Goal: Task Accomplishment & Management: Manage account settings

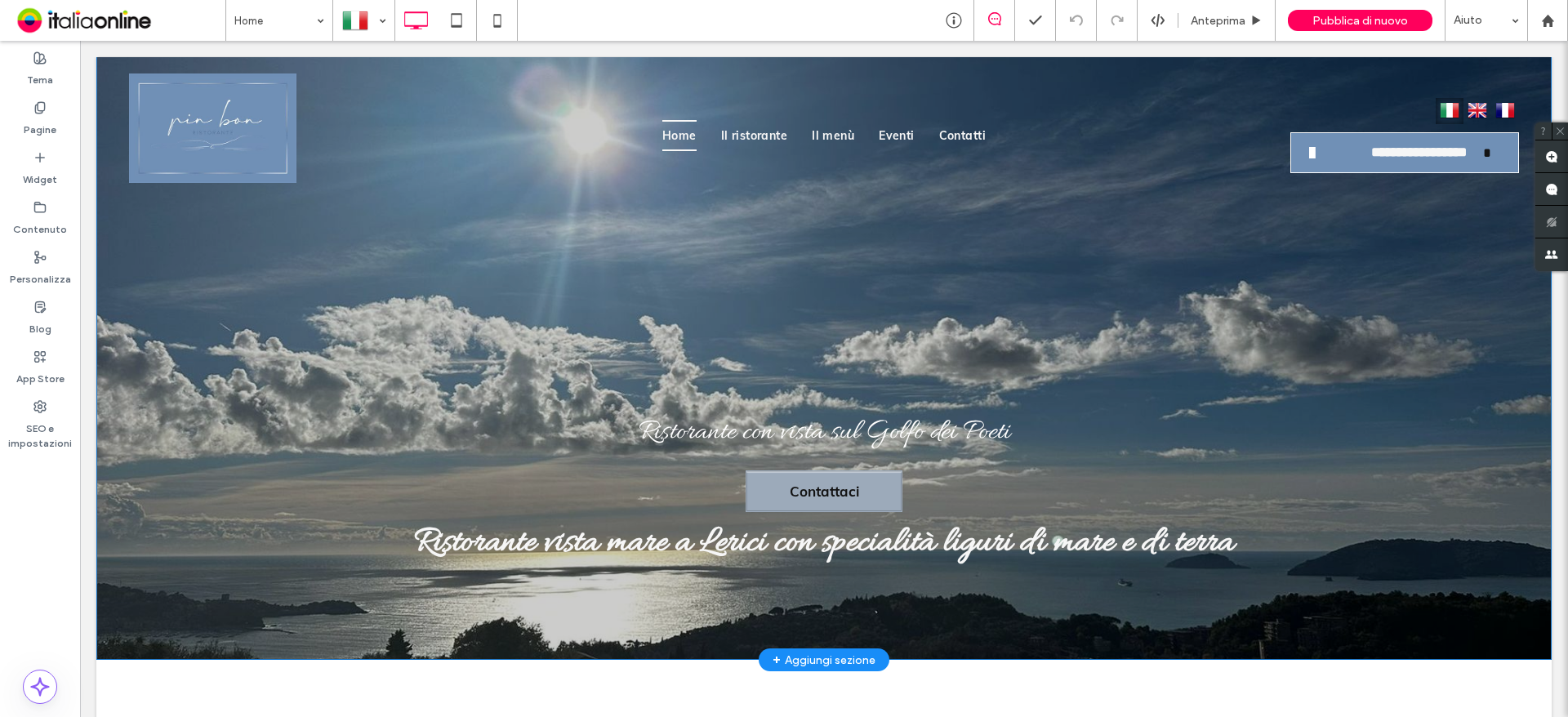
scroll to position [81, 0]
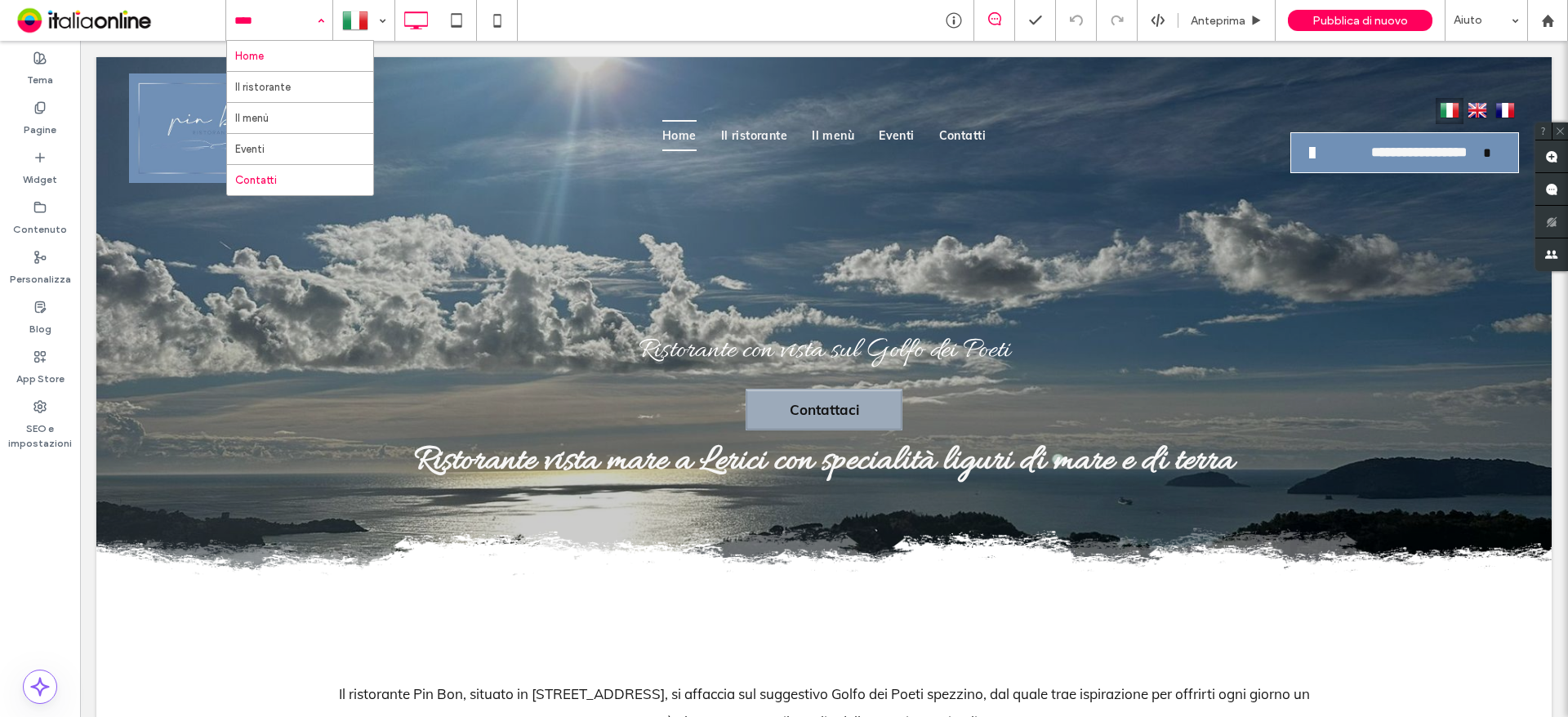
drag, startPoint x: 286, startPoint y: 178, endPoint x: 300, endPoint y: 176, distance: 14.1
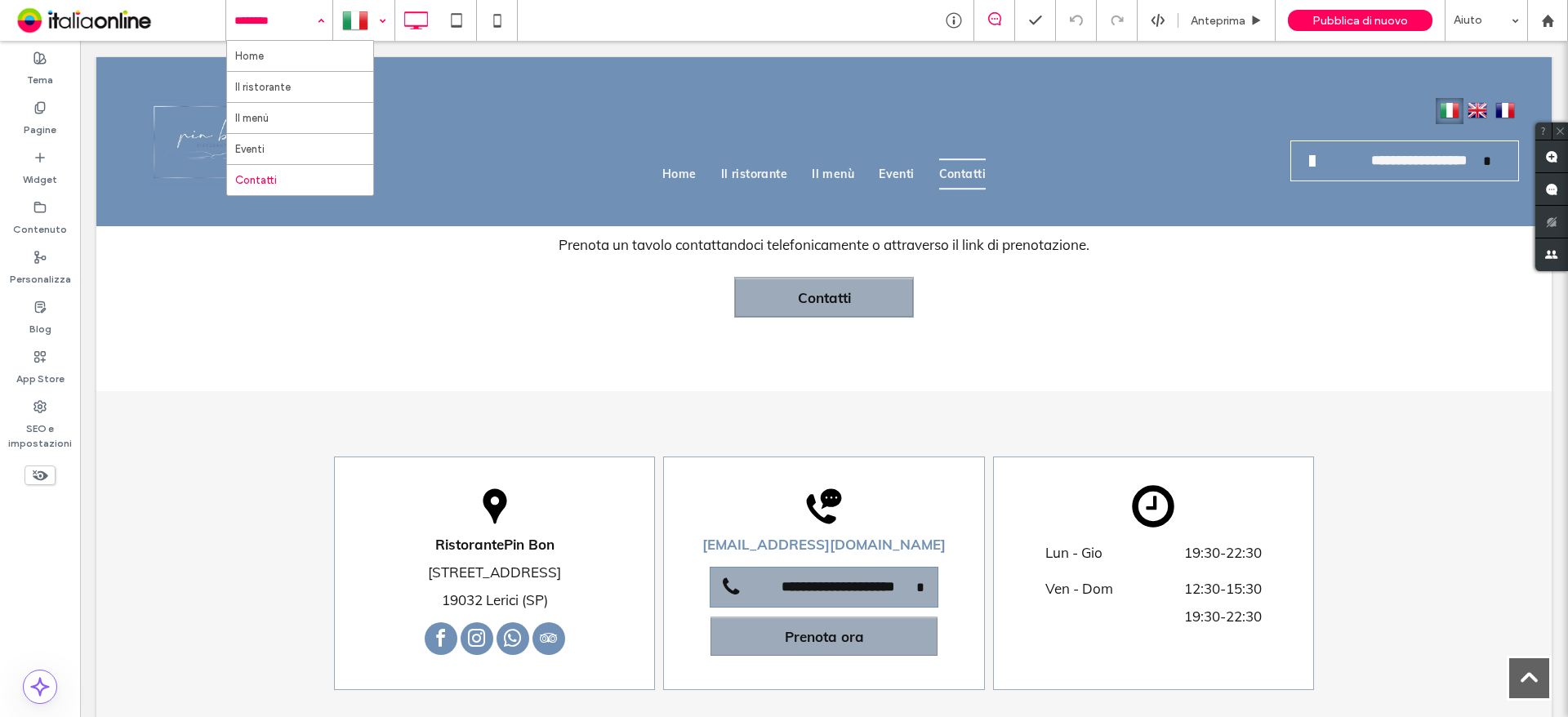
scroll to position [667, 0]
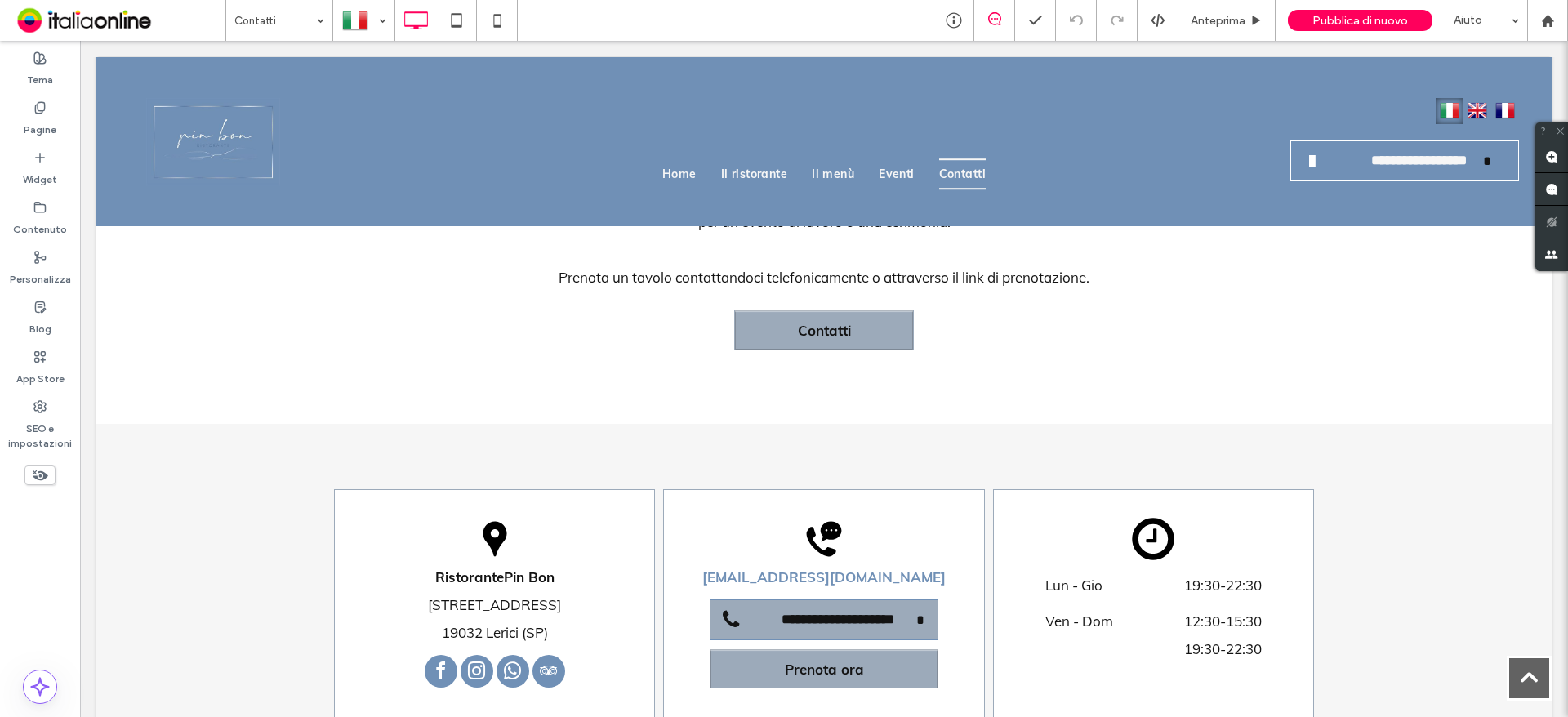
click at [313, 17] on div "Contatti" at bounding box center [279, 20] width 106 height 41
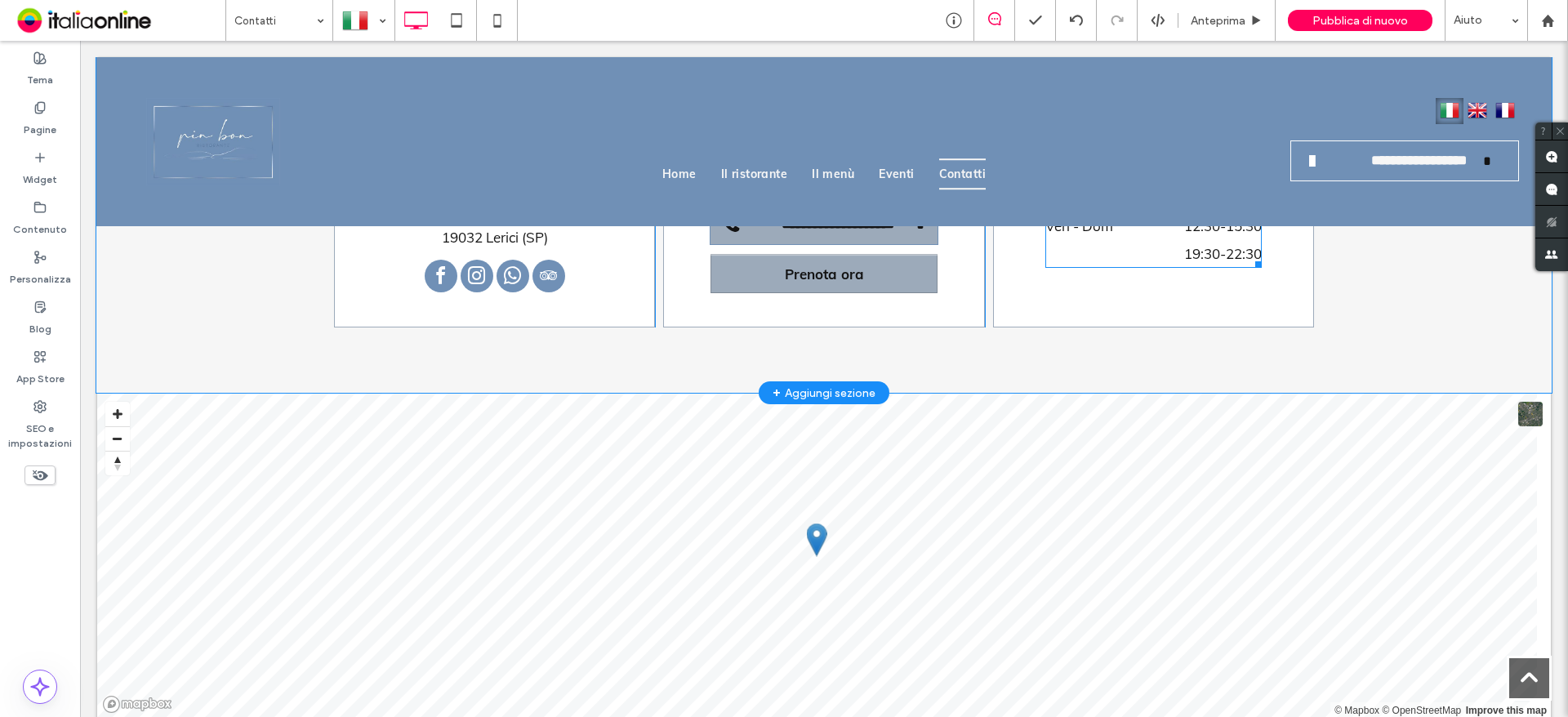
scroll to position [1471, 0]
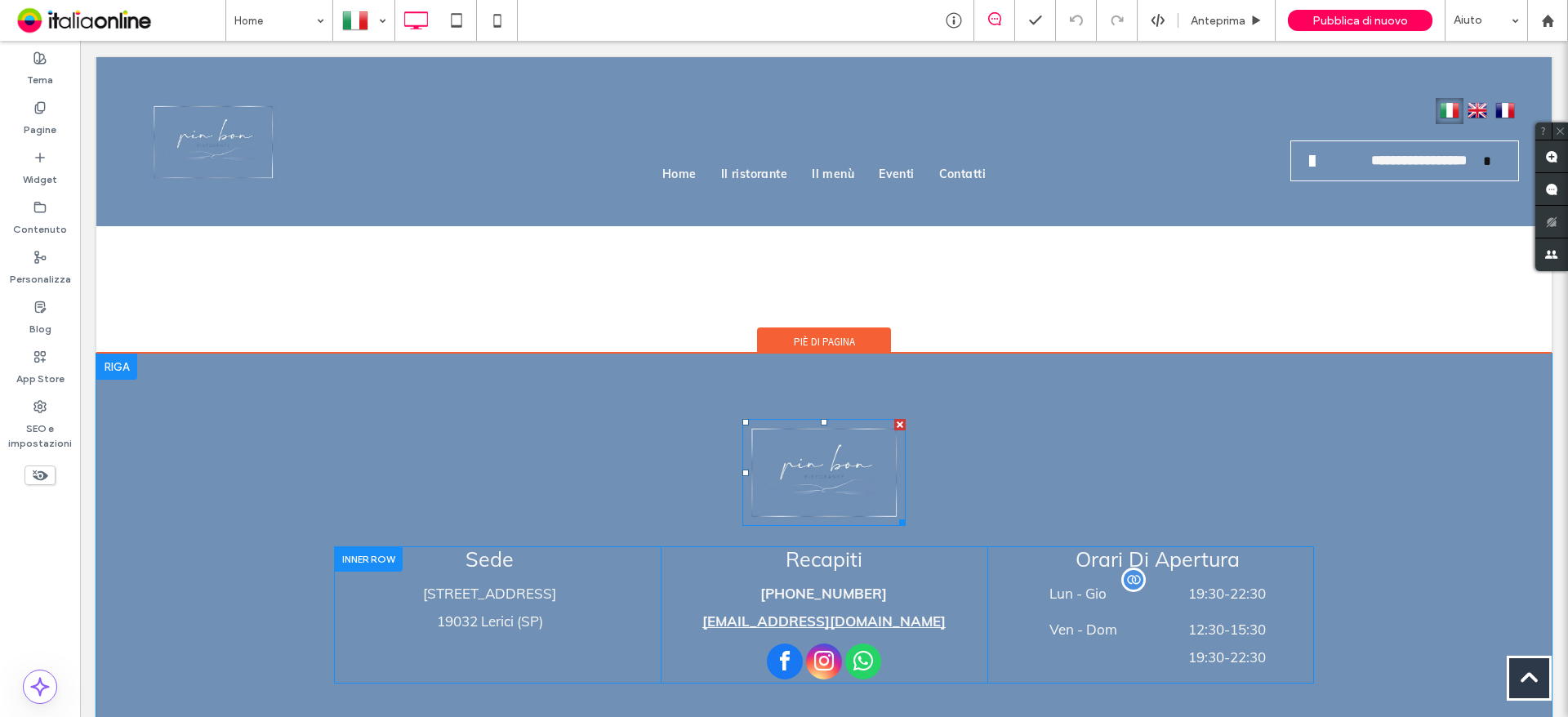
scroll to position [5288, 0]
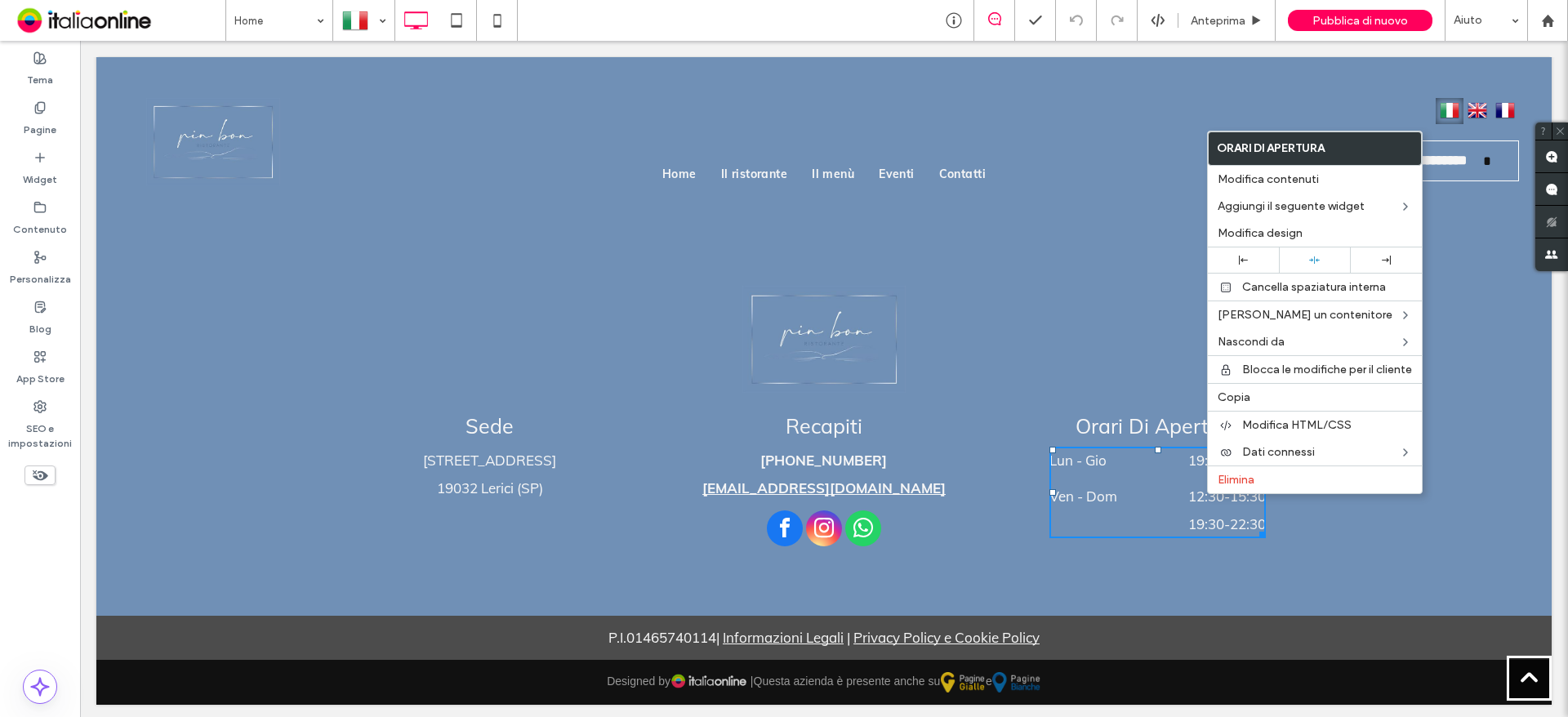
click at [19, 558] on div "Tema Pagine Widget Contenuto Personalizza Blog App Store SEO e impostazioni" at bounding box center [40, 379] width 80 height 677
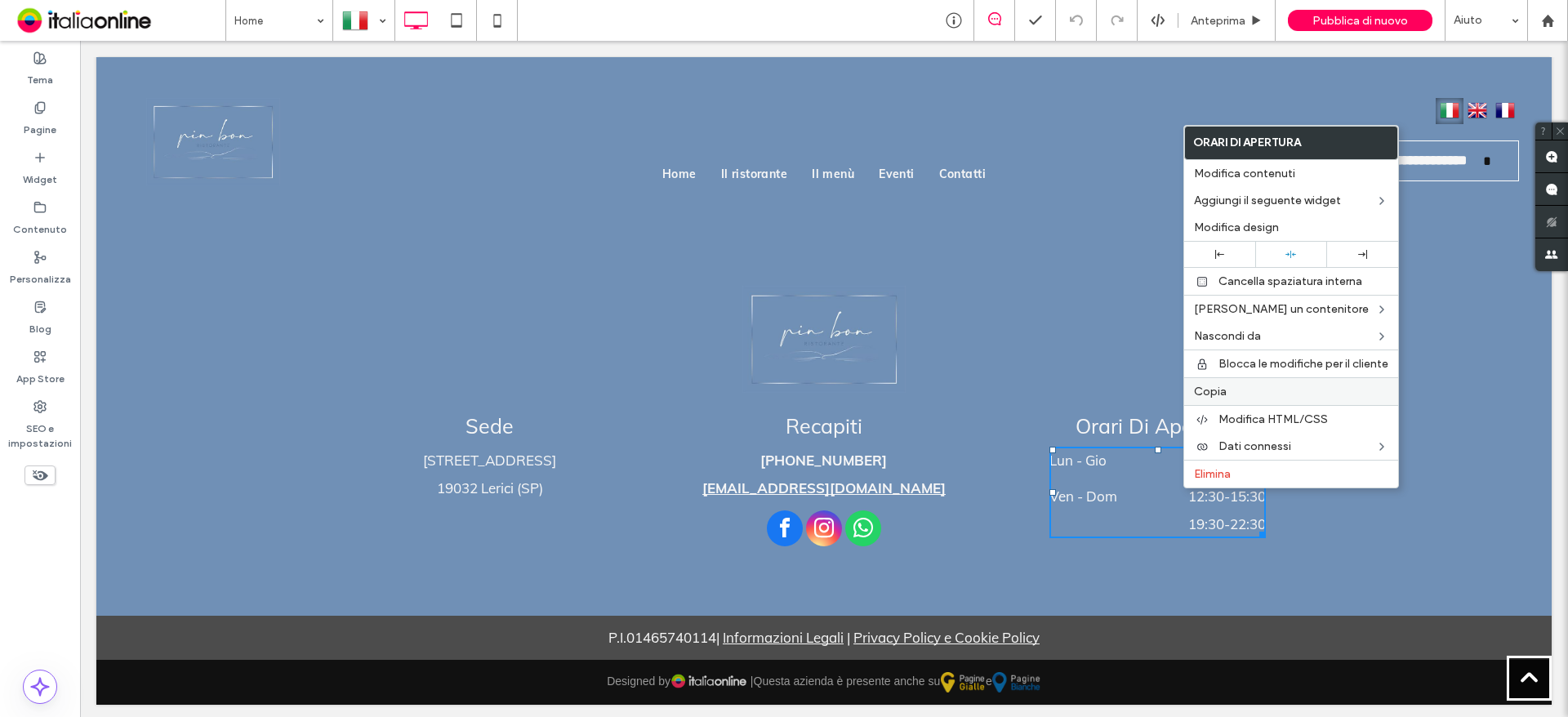
click at [1222, 391] on span "Copia" at bounding box center [1211, 391] width 33 height 14
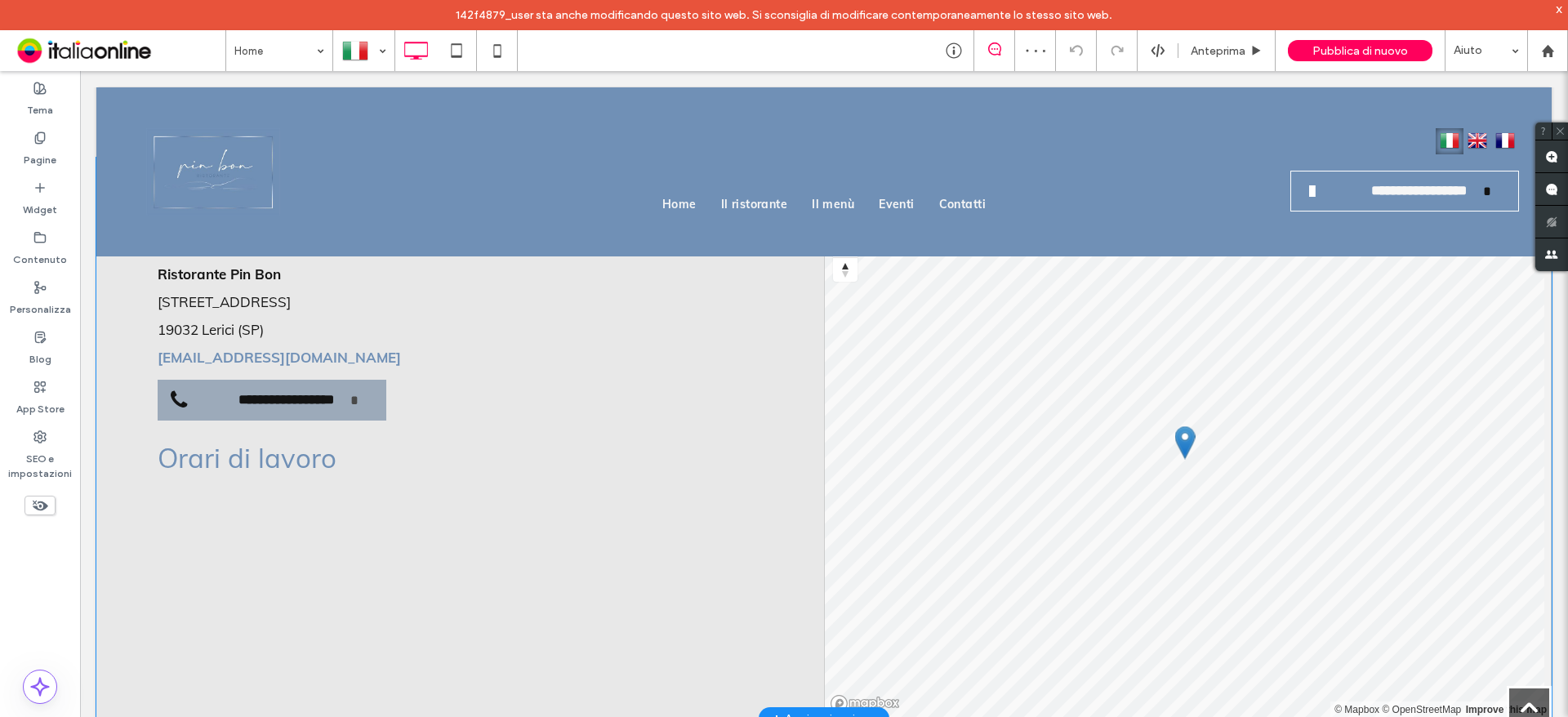
scroll to position [4226, 0]
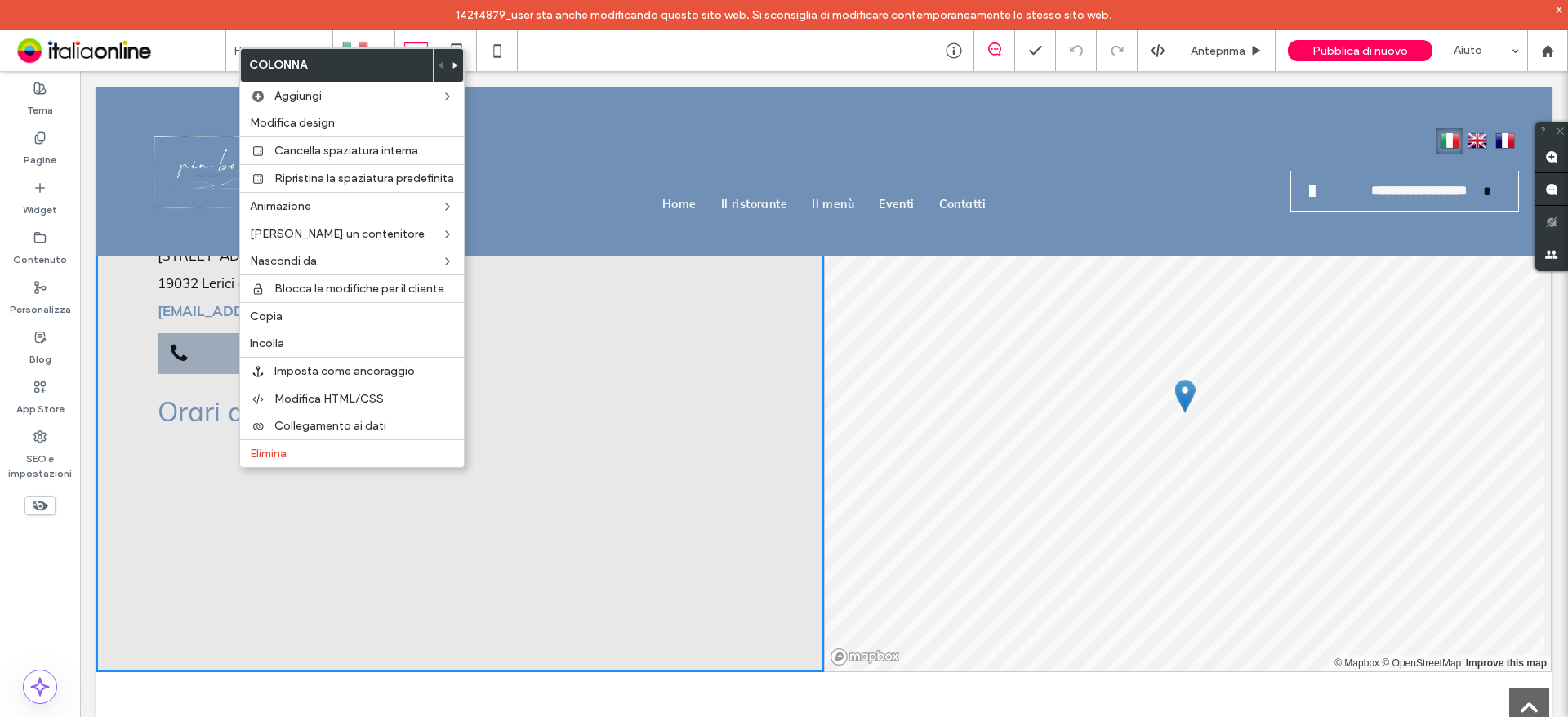
click at [0, 592] on div "Tema Pagine Widget Contenuto Personalizza Blog App Store SEO e impostazioni" at bounding box center [40, 409] width 80 height 677
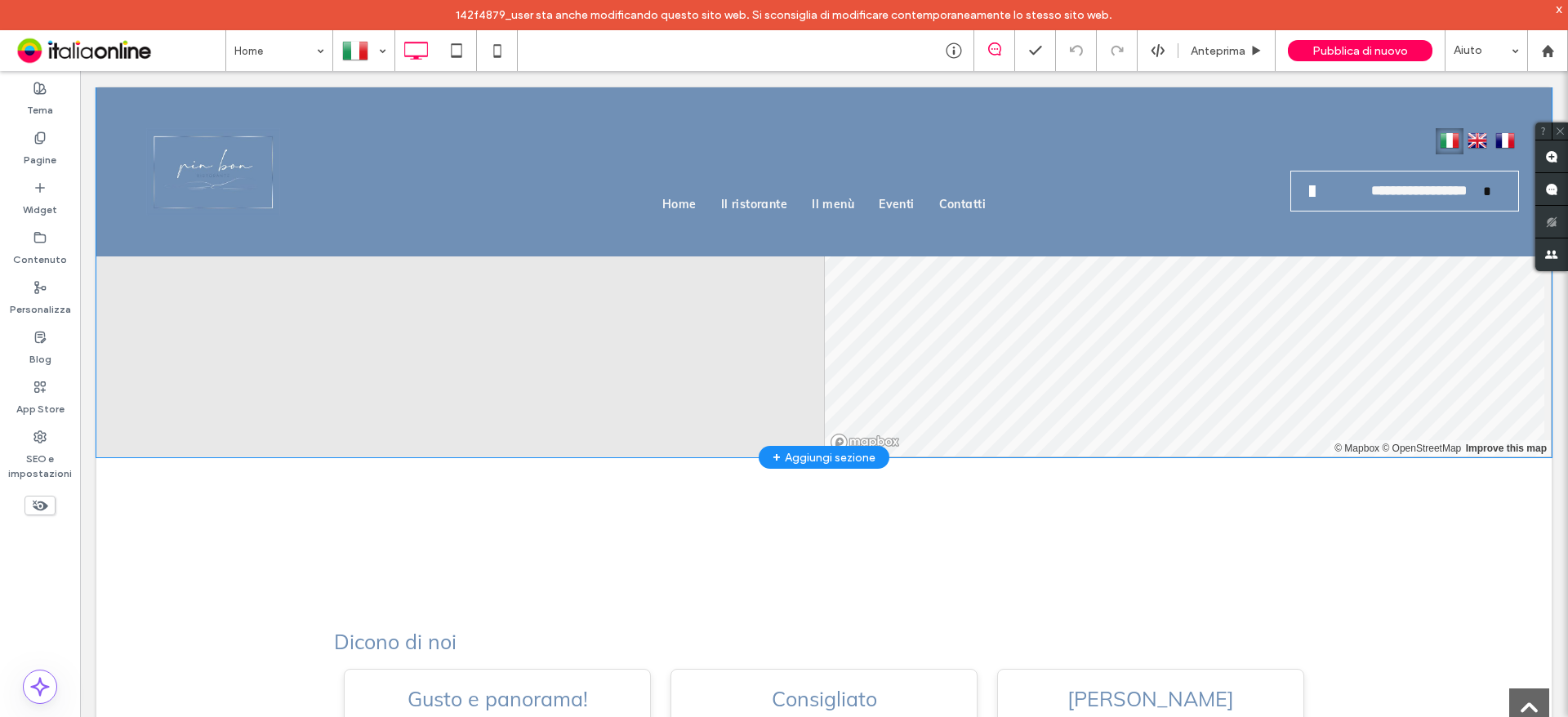
scroll to position [4307, 0]
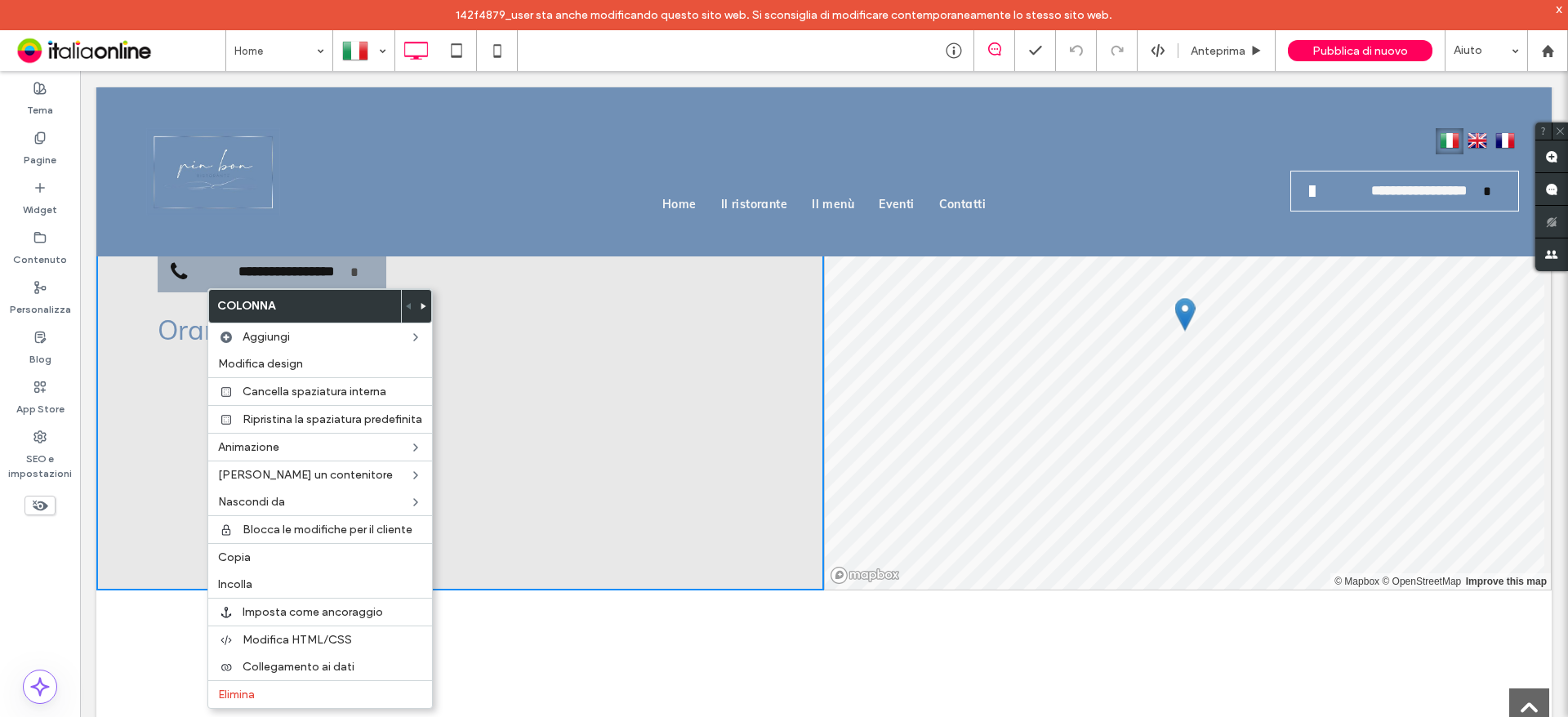
click at [592, 432] on div "**********" at bounding box center [460, 310] width 728 height 561
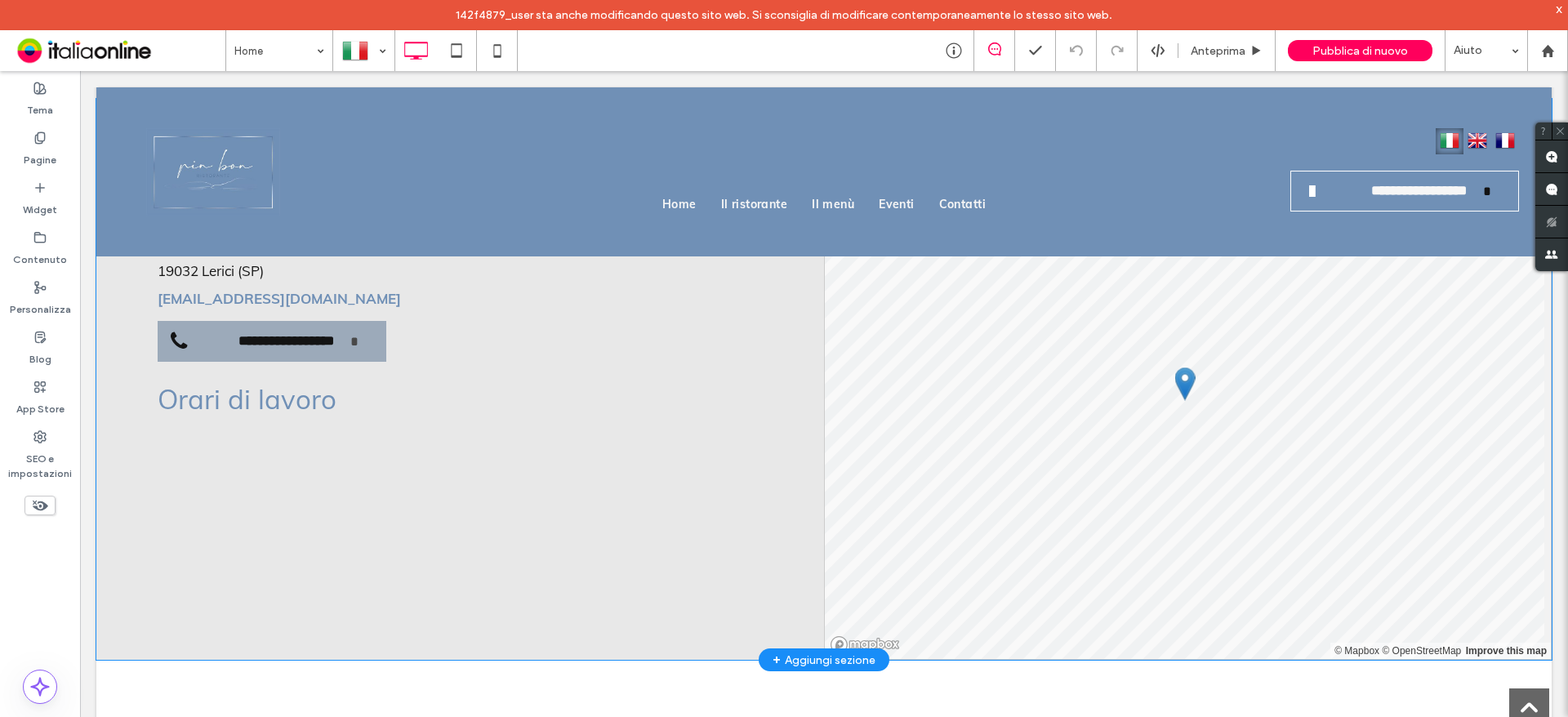
scroll to position [4144, 0]
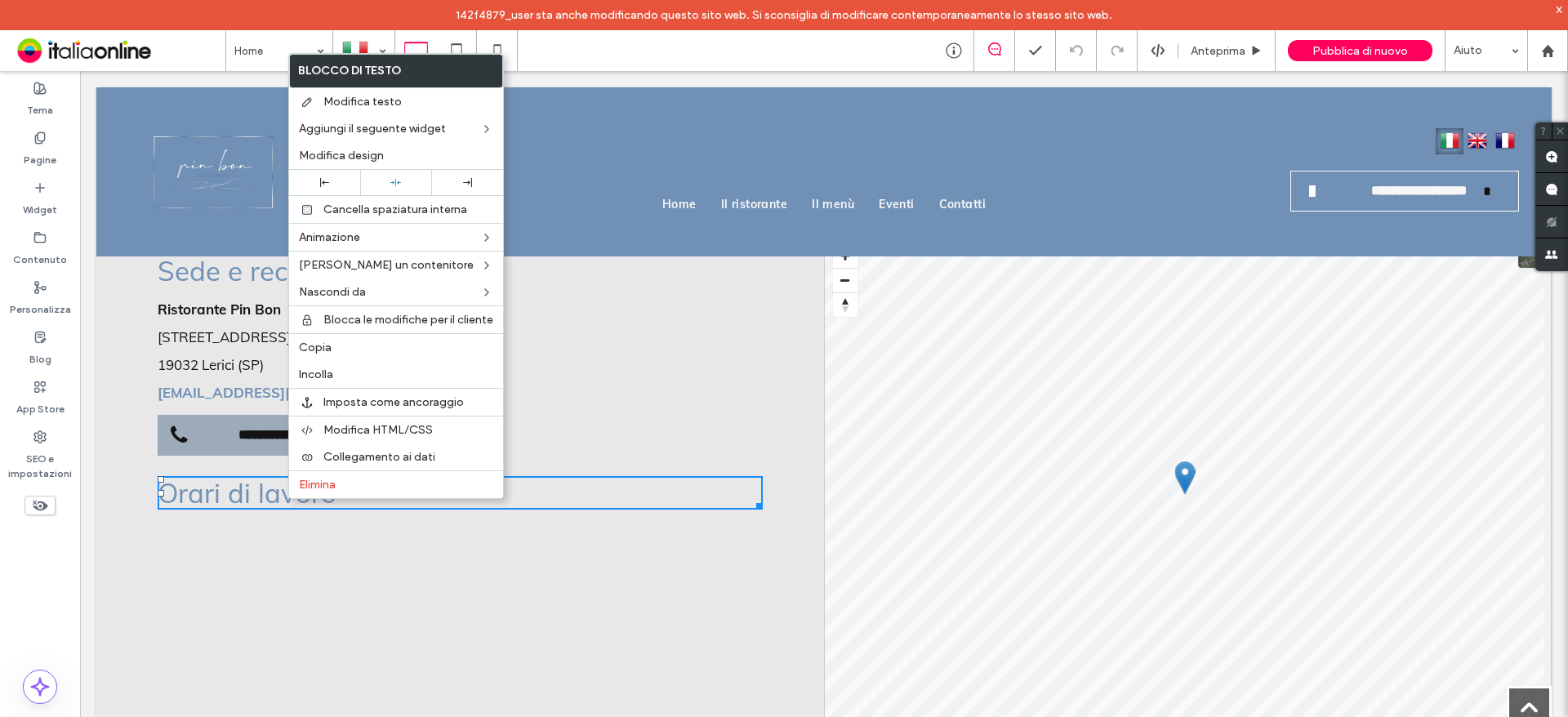
click at [248, 575] on div "**********" at bounding box center [460, 473] width 728 height 561
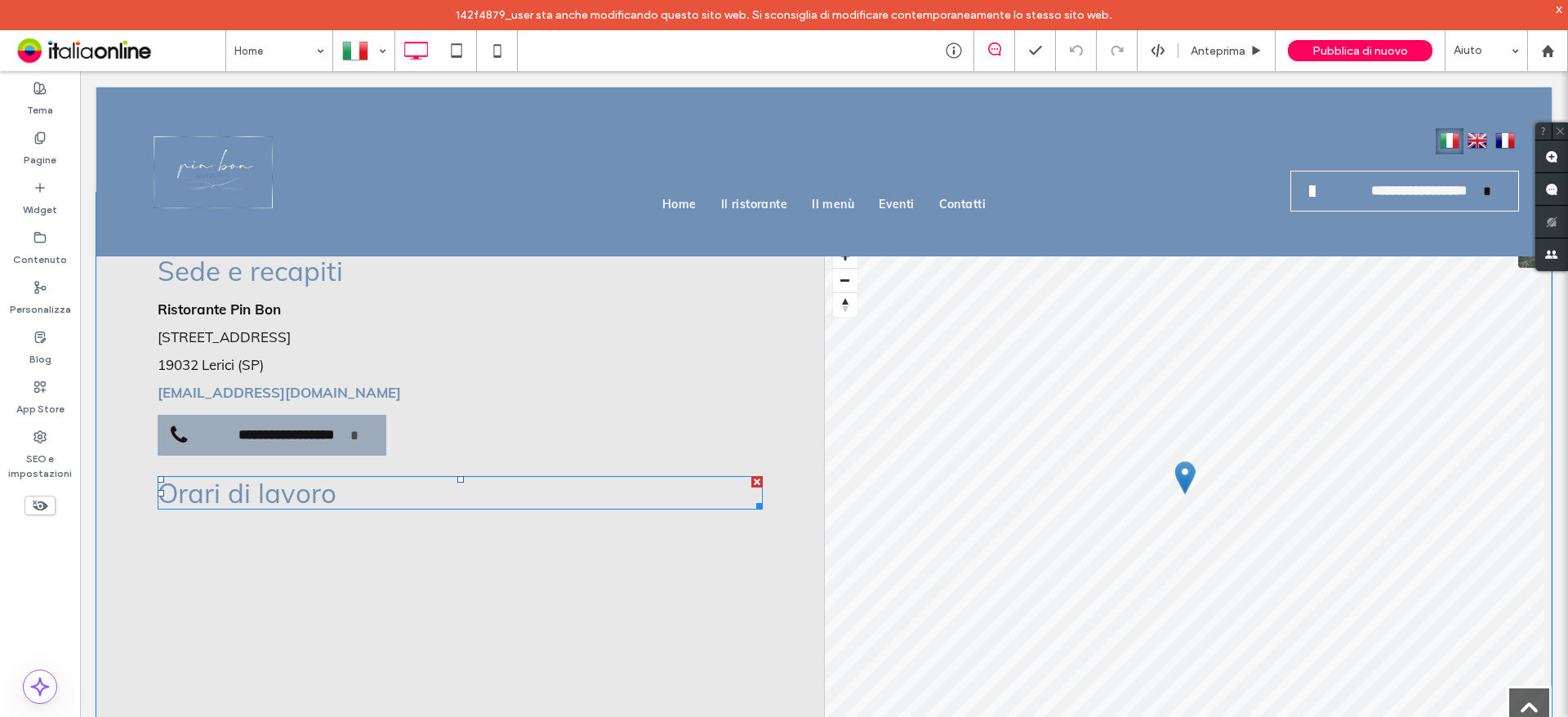
scroll to position [4226, 0]
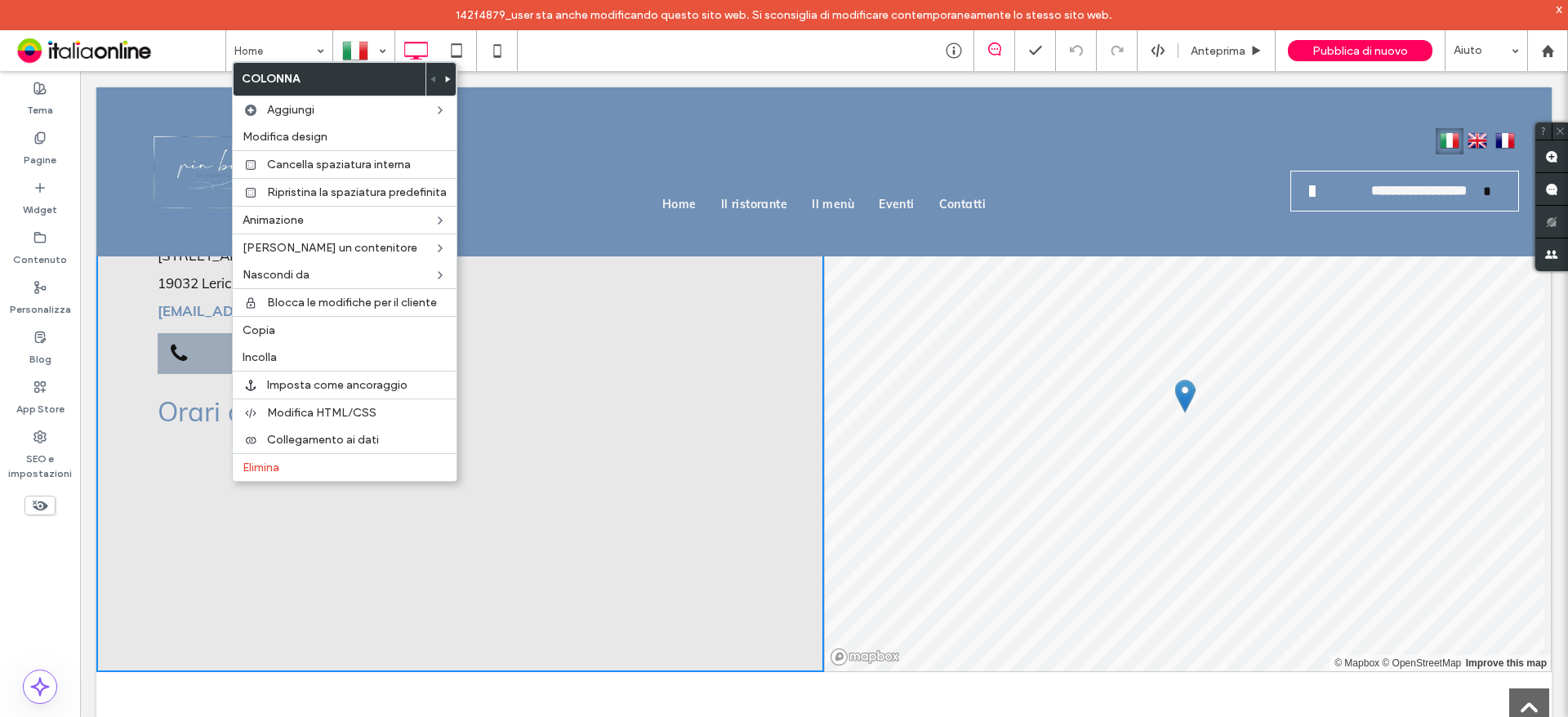
click at [157, 532] on div "**********" at bounding box center [460, 392] width 728 height 561
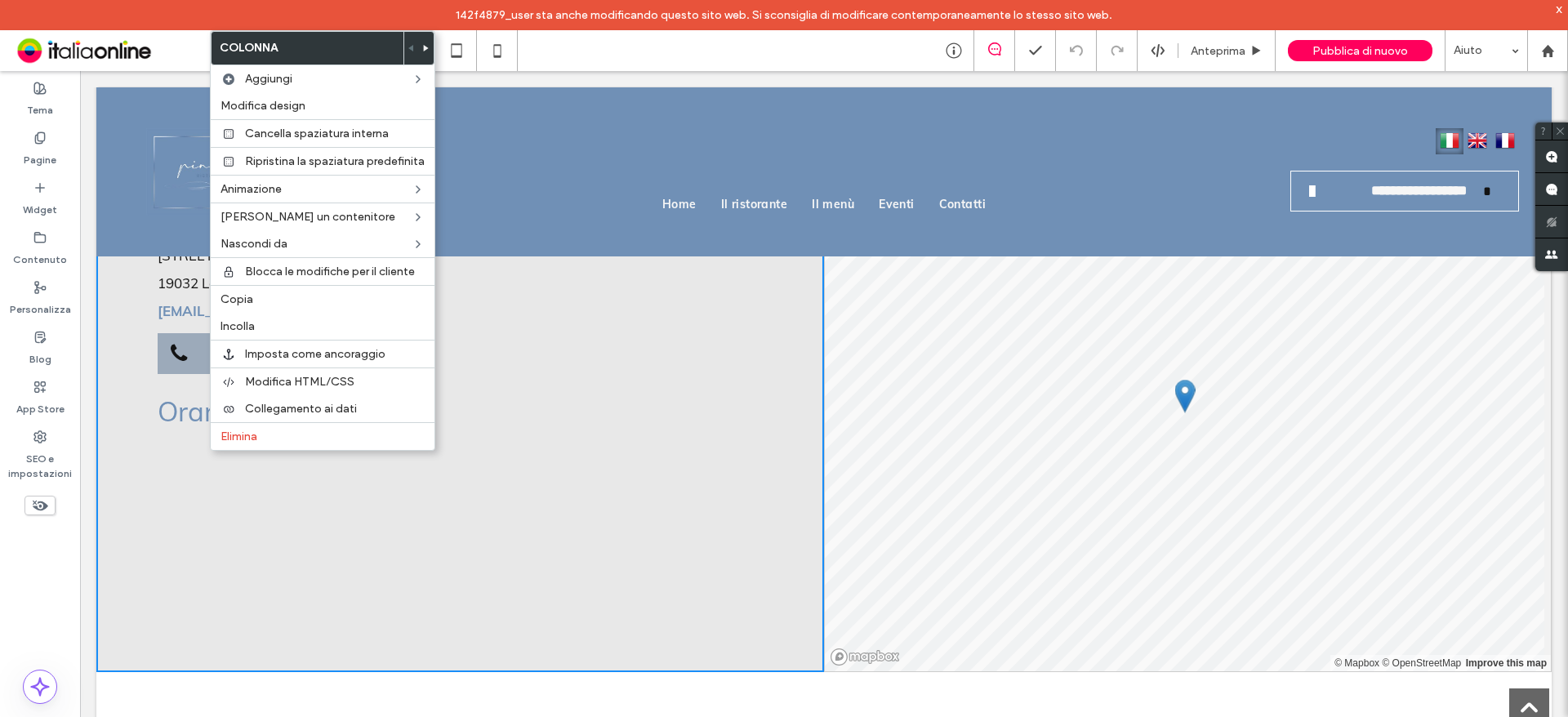
click at [232, 494] on div "**********" at bounding box center [460, 392] width 728 height 561
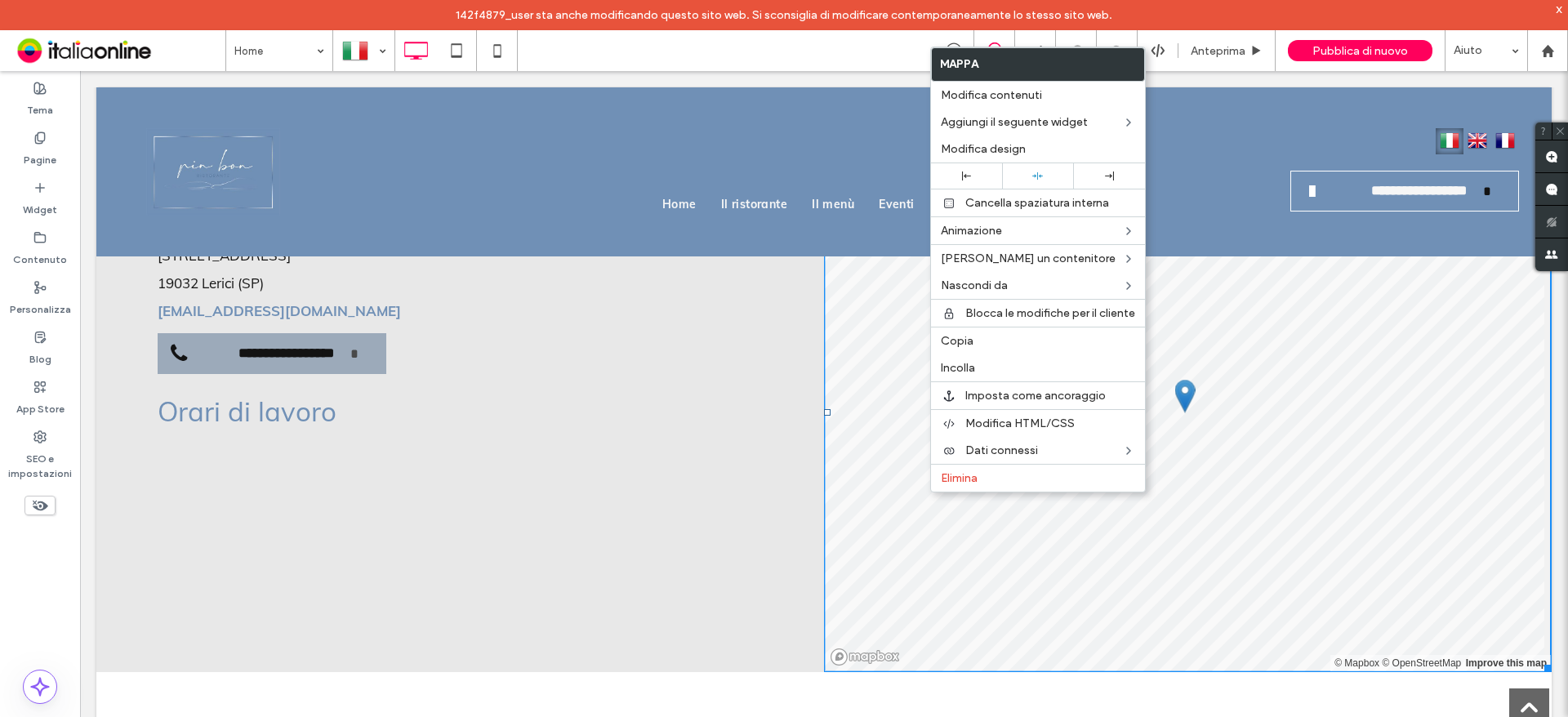
click at [537, 484] on div "**********" at bounding box center [460, 392] width 728 height 561
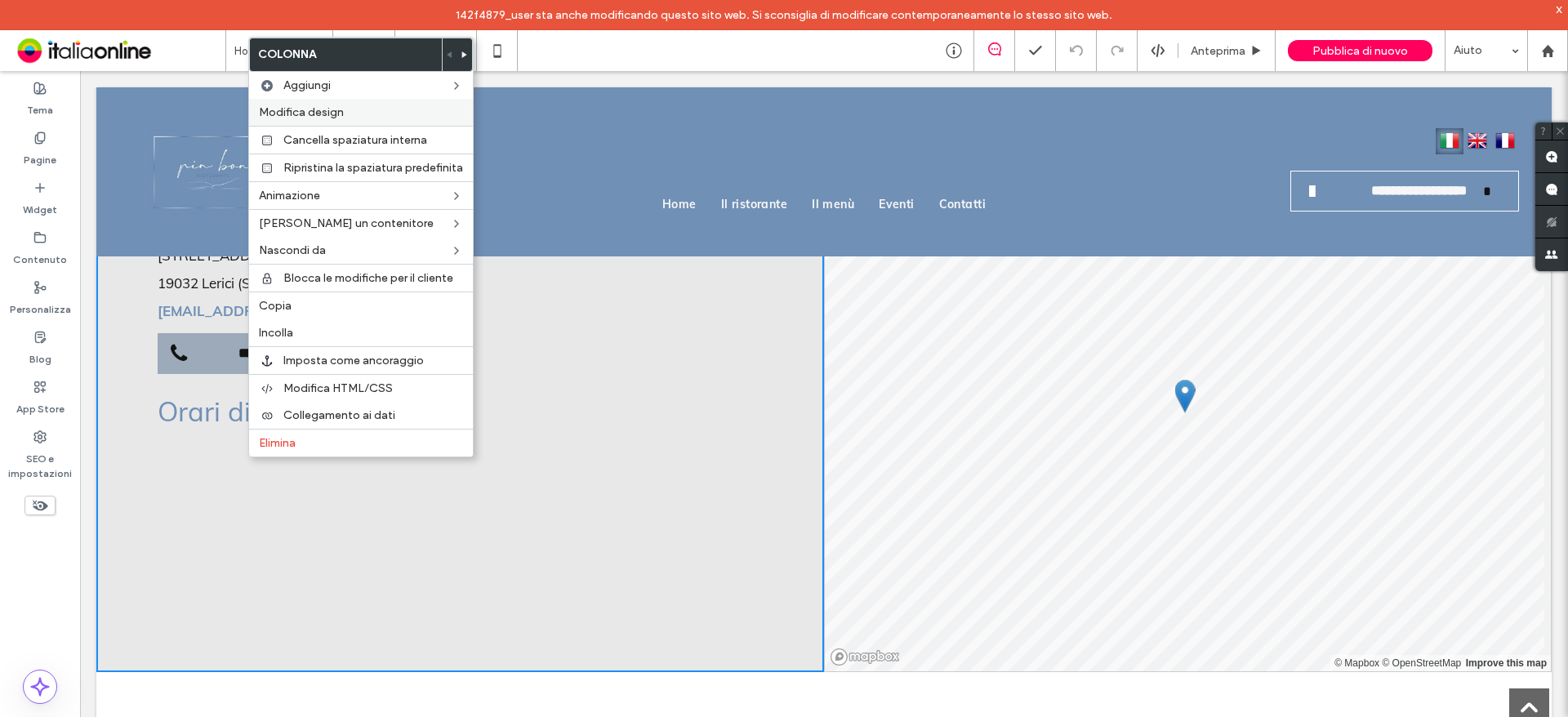
drag, startPoint x: 342, startPoint y: 117, endPoint x: 425, endPoint y: 215, distance: 128.4
click at [342, 117] on span "Modifica design" at bounding box center [301, 111] width 85 height 14
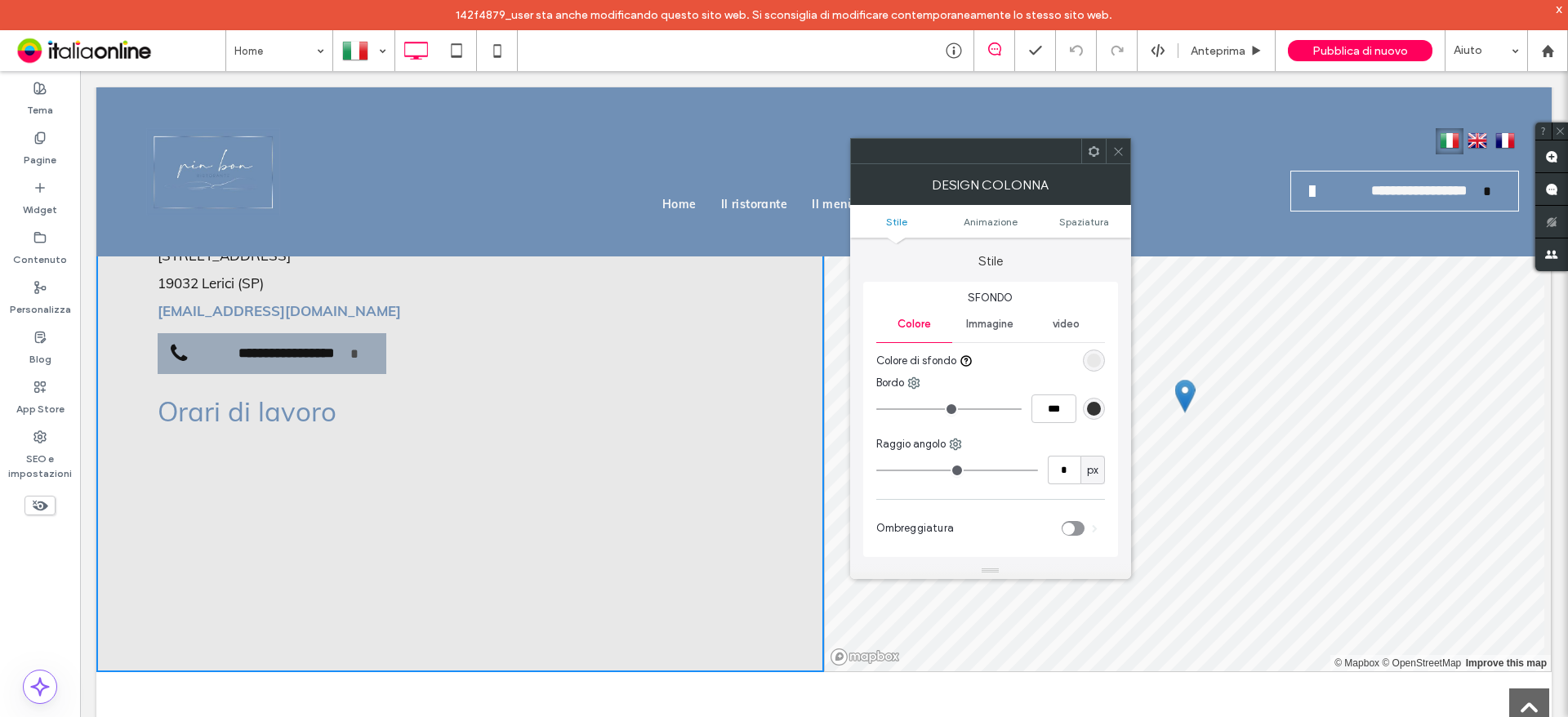
drag, startPoint x: 978, startPoint y: 163, endPoint x: 986, endPoint y: 159, distance: 8.9
click at [986, 159] on div at bounding box center [991, 151] width 281 height 26
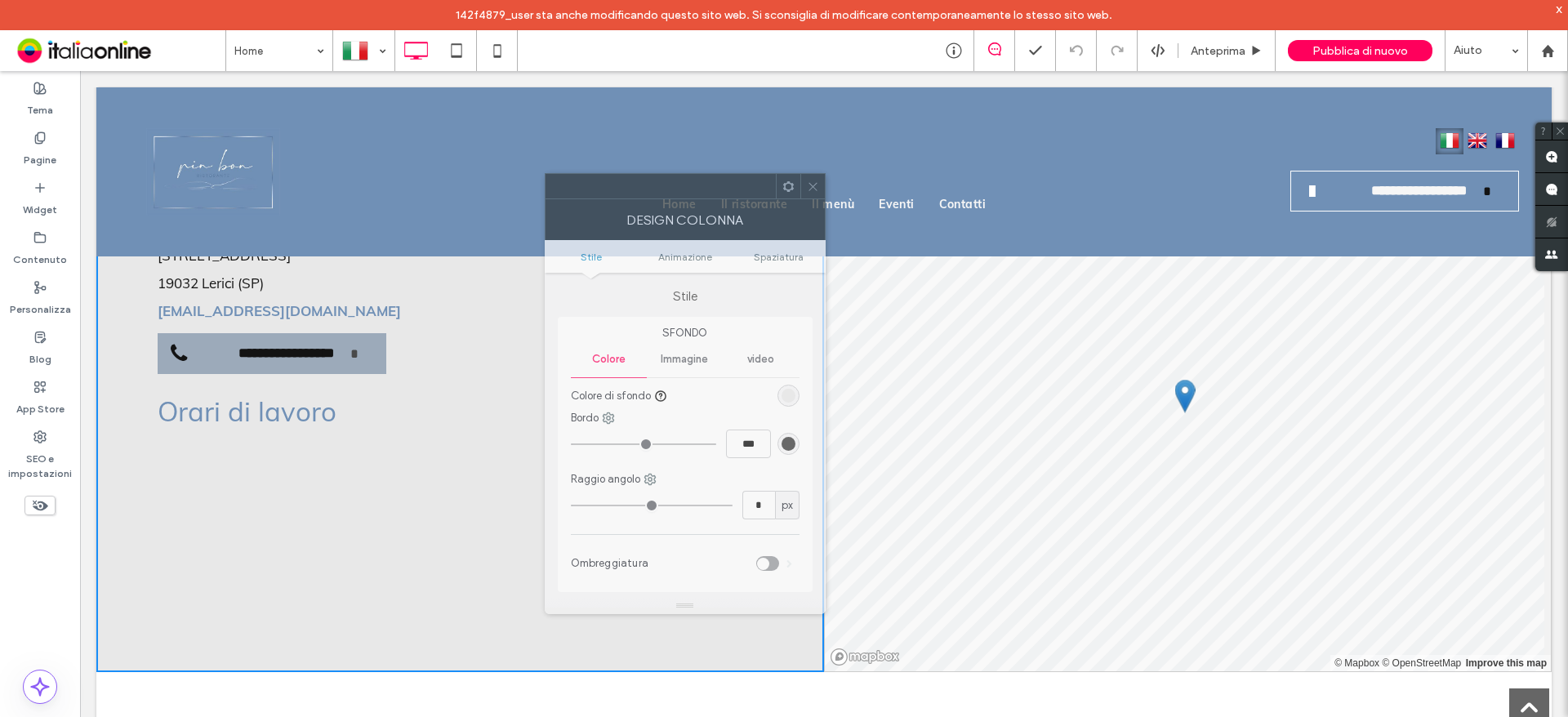
drag, startPoint x: 1003, startPoint y: 159, endPoint x: 704, endPoint y: 194, distance: 301.0
click at [704, 194] on div at bounding box center [660, 186] width 230 height 25
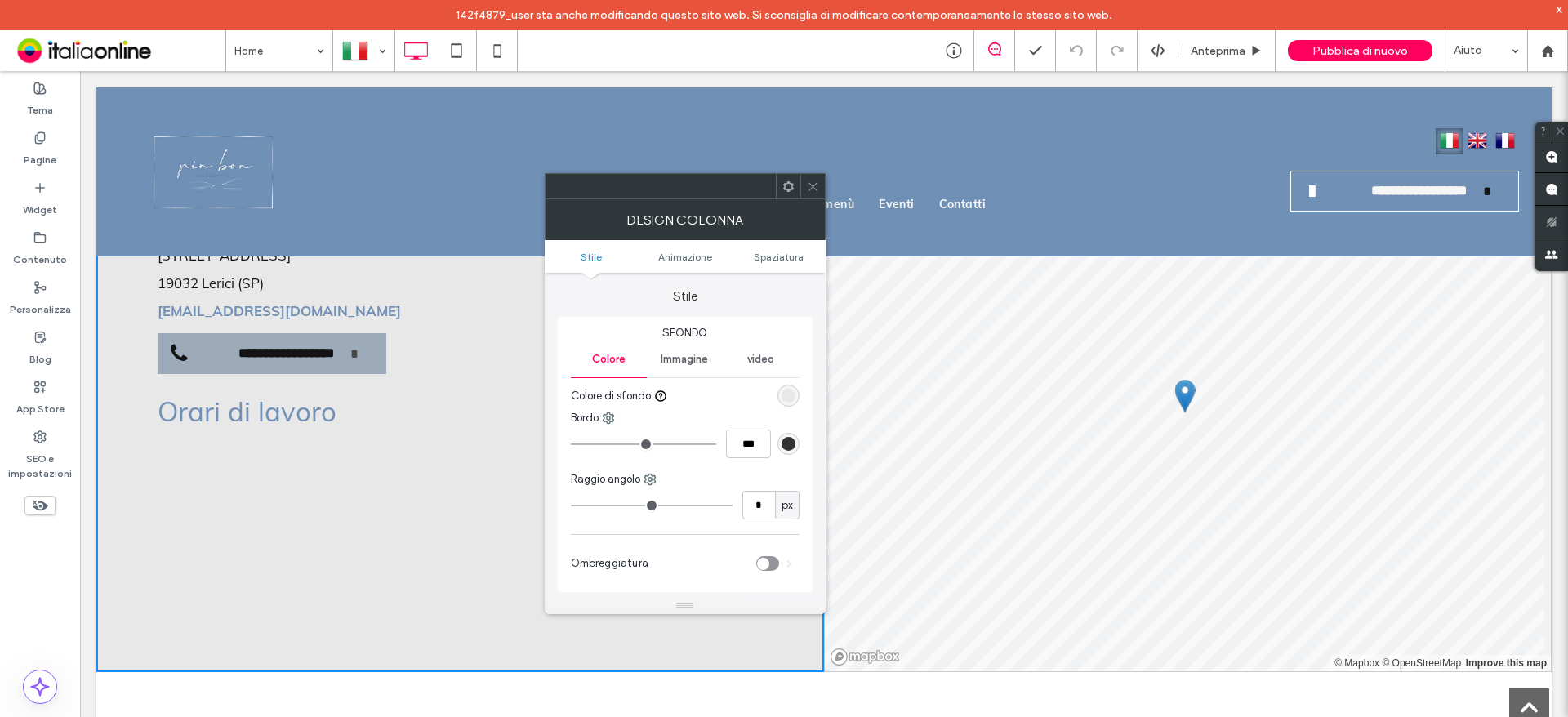
click at [808, 183] on icon at bounding box center [813, 186] width 12 height 12
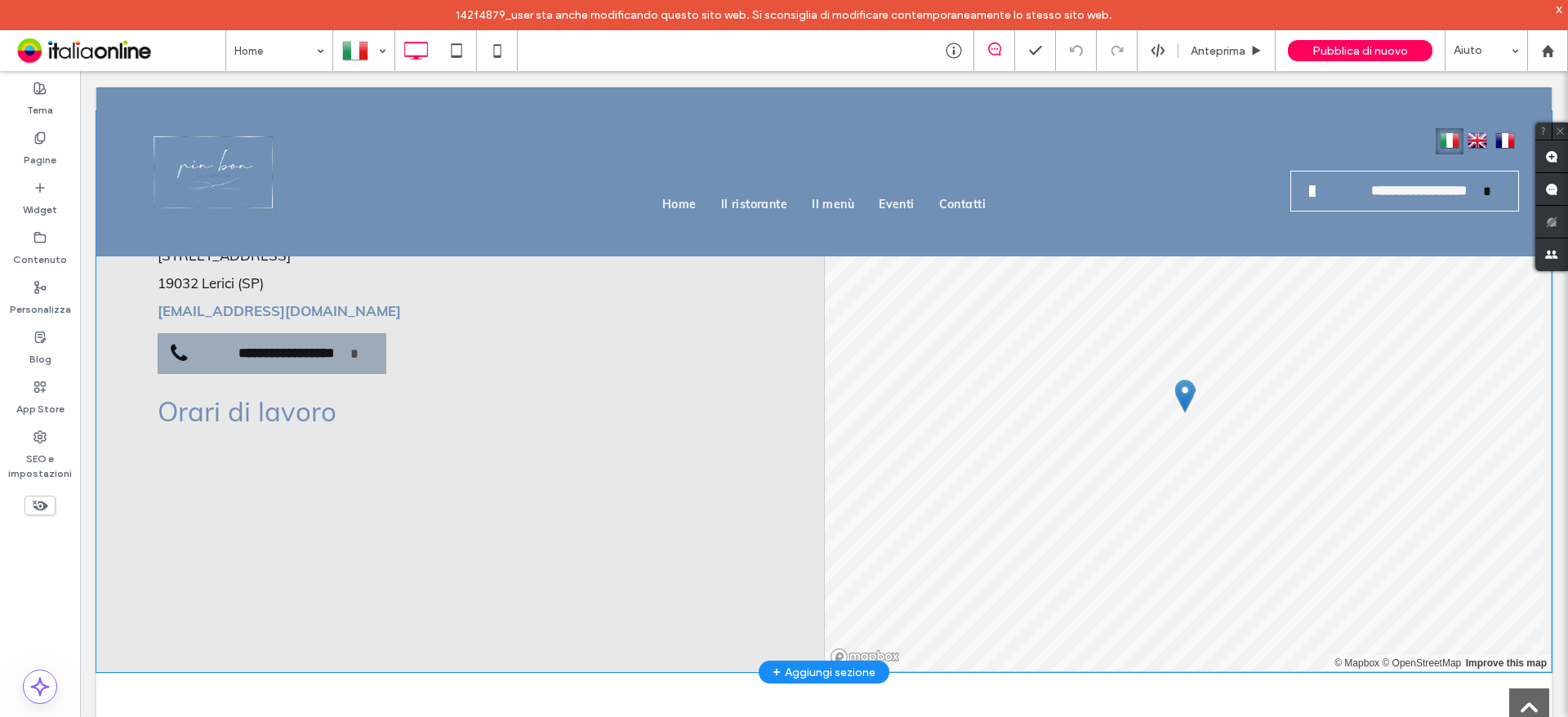
click at [243, 495] on div "**********" at bounding box center [460, 392] width 728 height 561
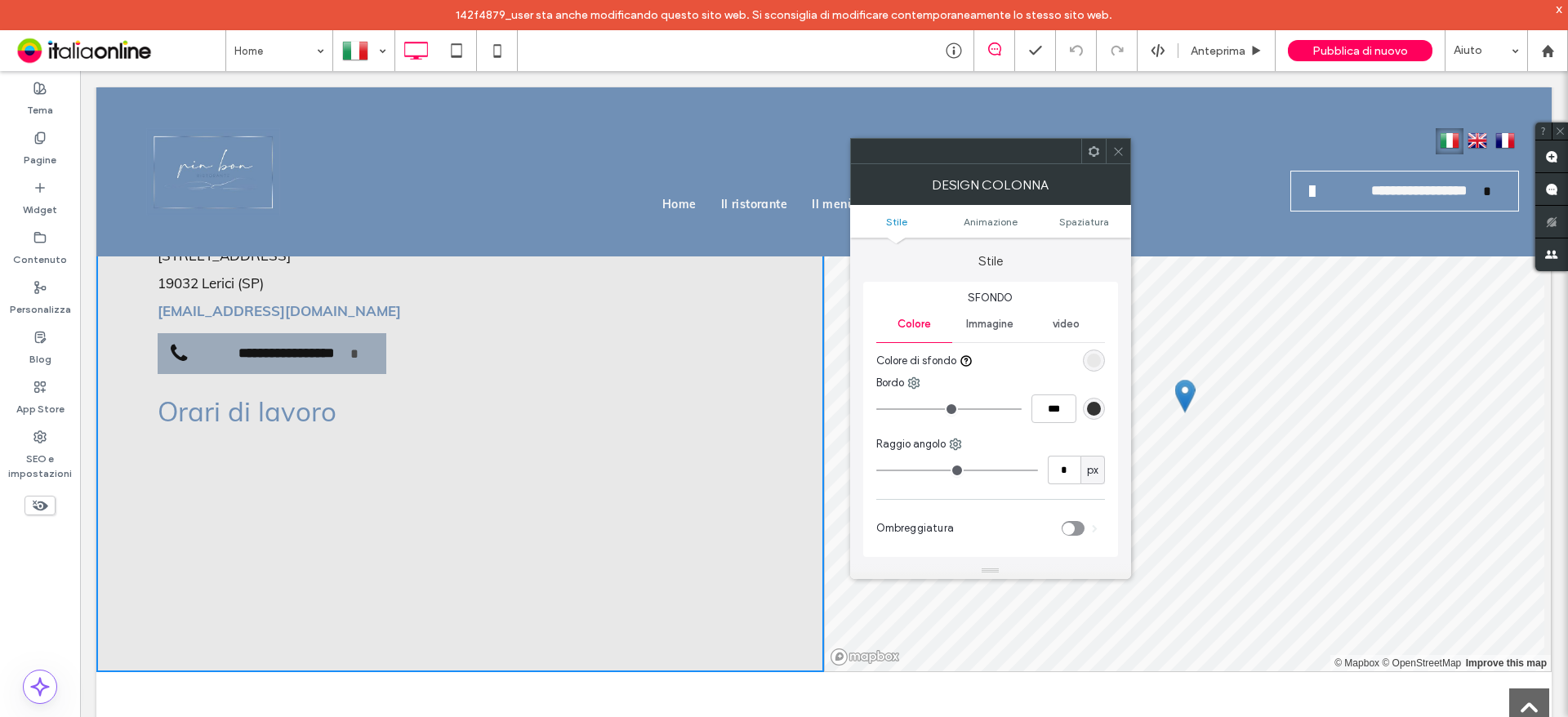
click at [1125, 149] on div at bounding box center [1118, 151] width 25 height 25
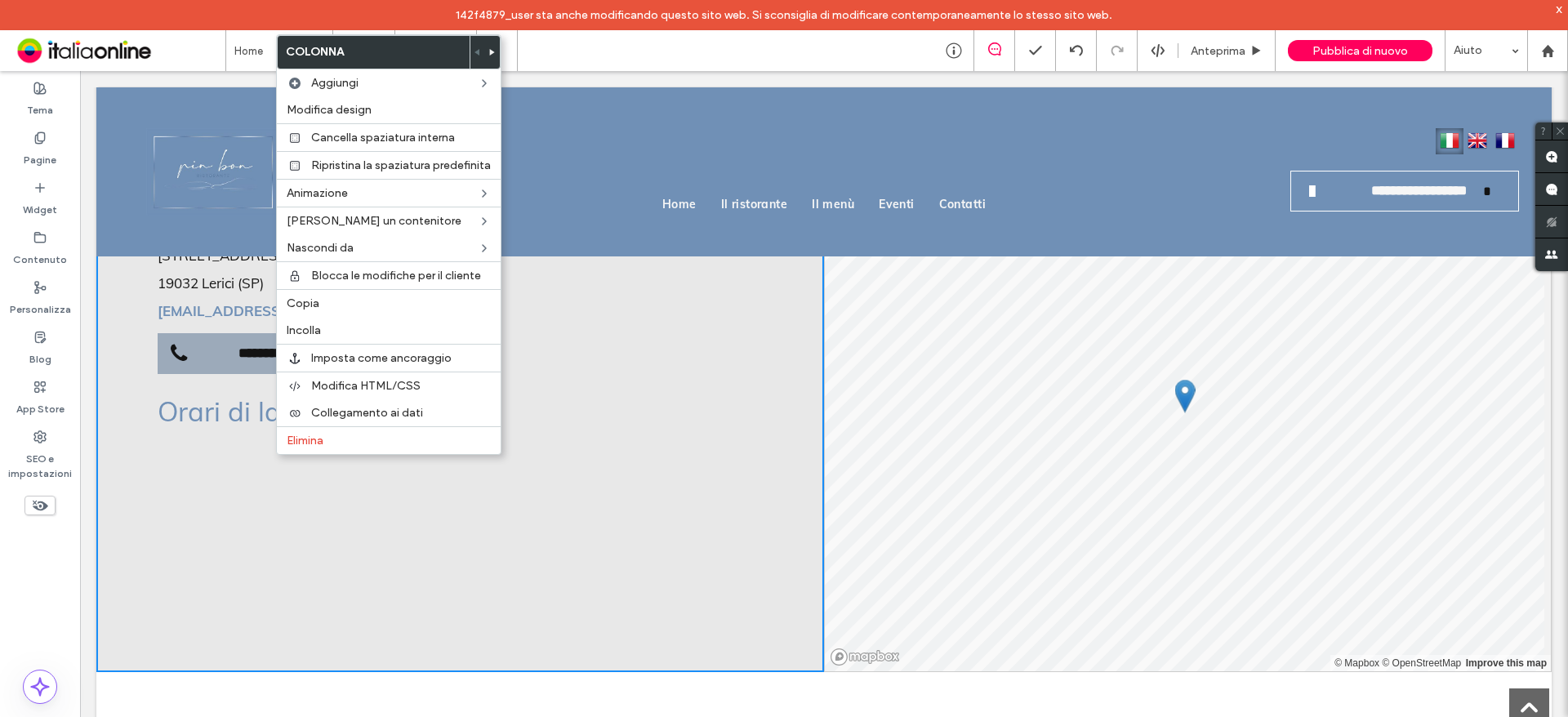
click at [309, 557] on div "**********" at bounding box center [460, 392] width 728 height 561
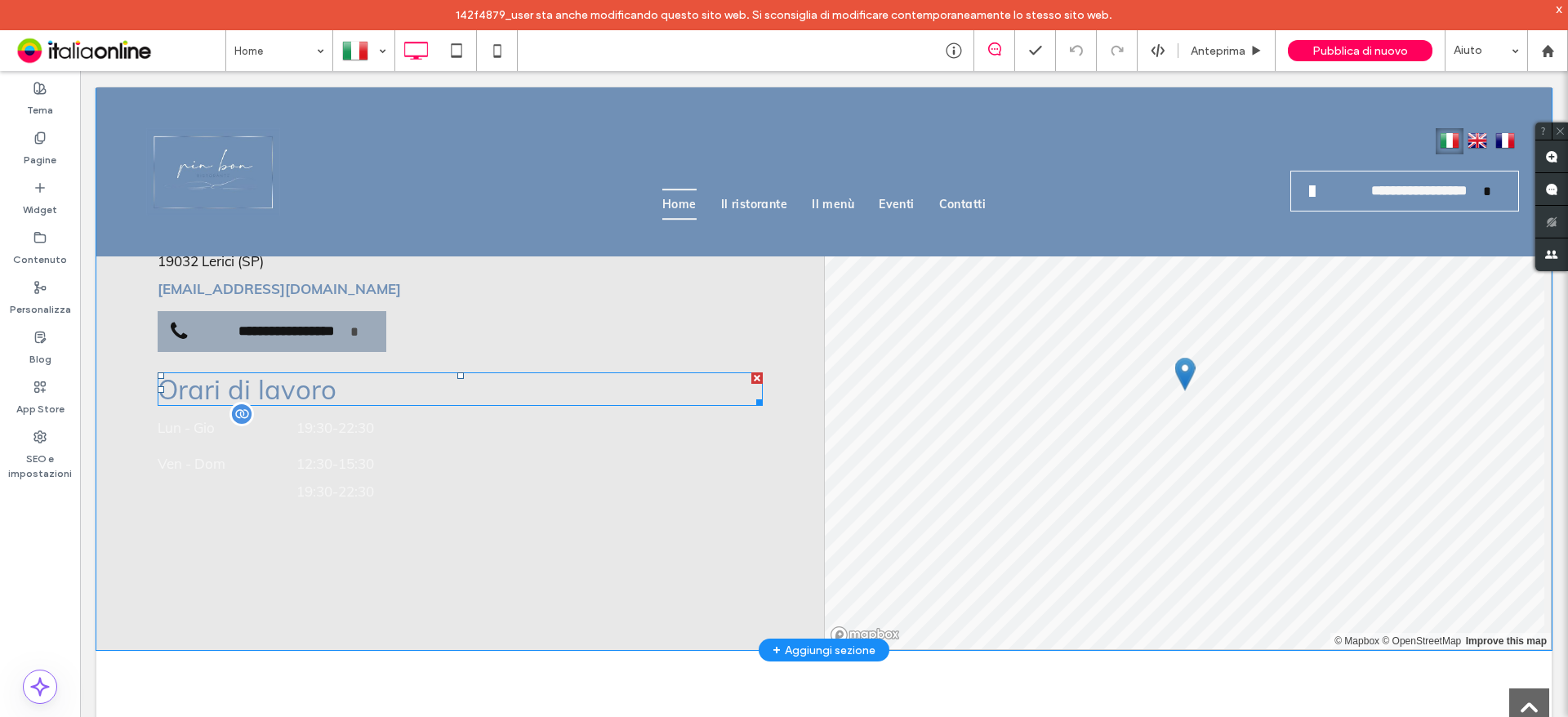
scroll to position [4248, 0]
drag, startPoint x: 276, startPoint y: 468, endPoint x: 280, endPoint y: 478, distance: 10.8
click at [276, 468] on span "12:30 - 15:30" at bounding box center [310, 464] width 128 height 27
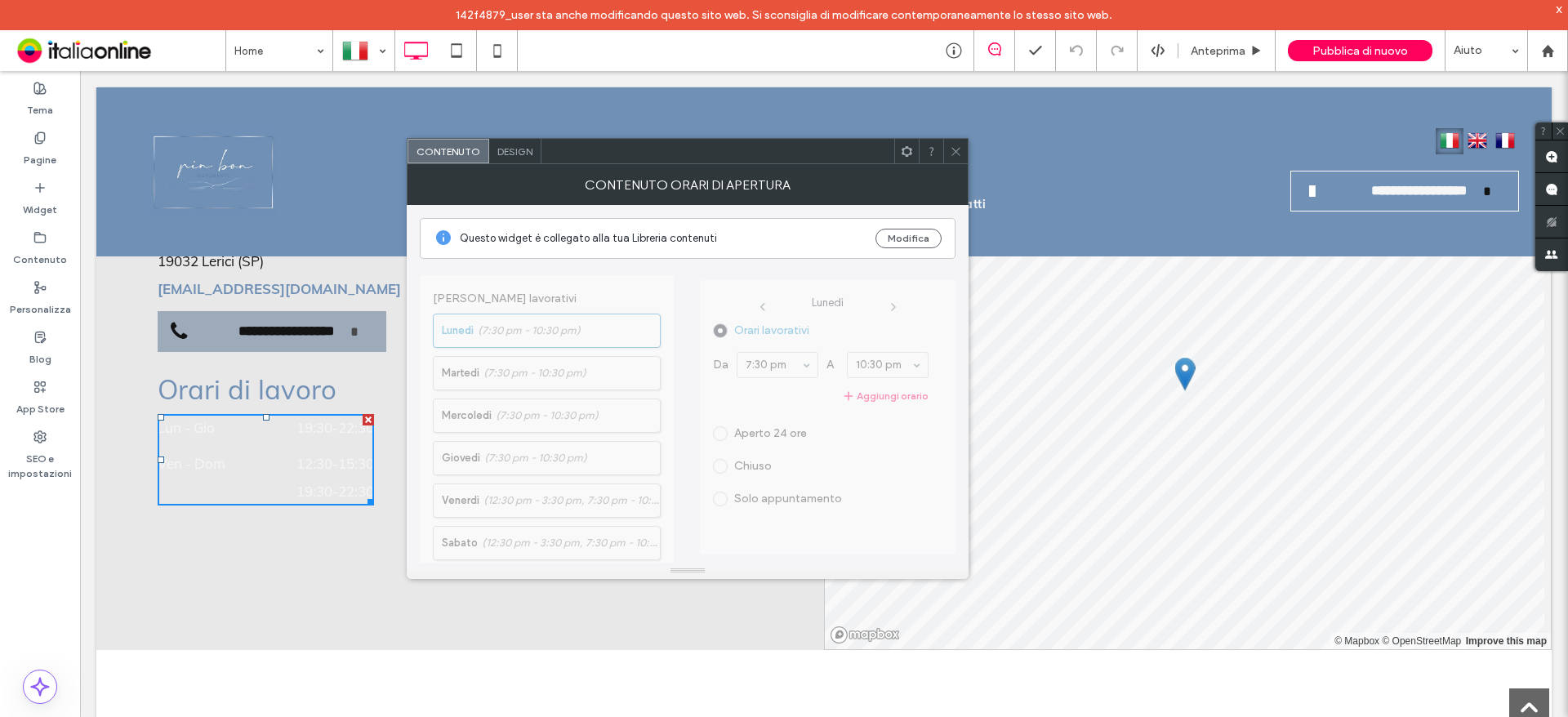
click at [513, 151] on span "Design" at bounding box center [515, 151] width 35 height 12
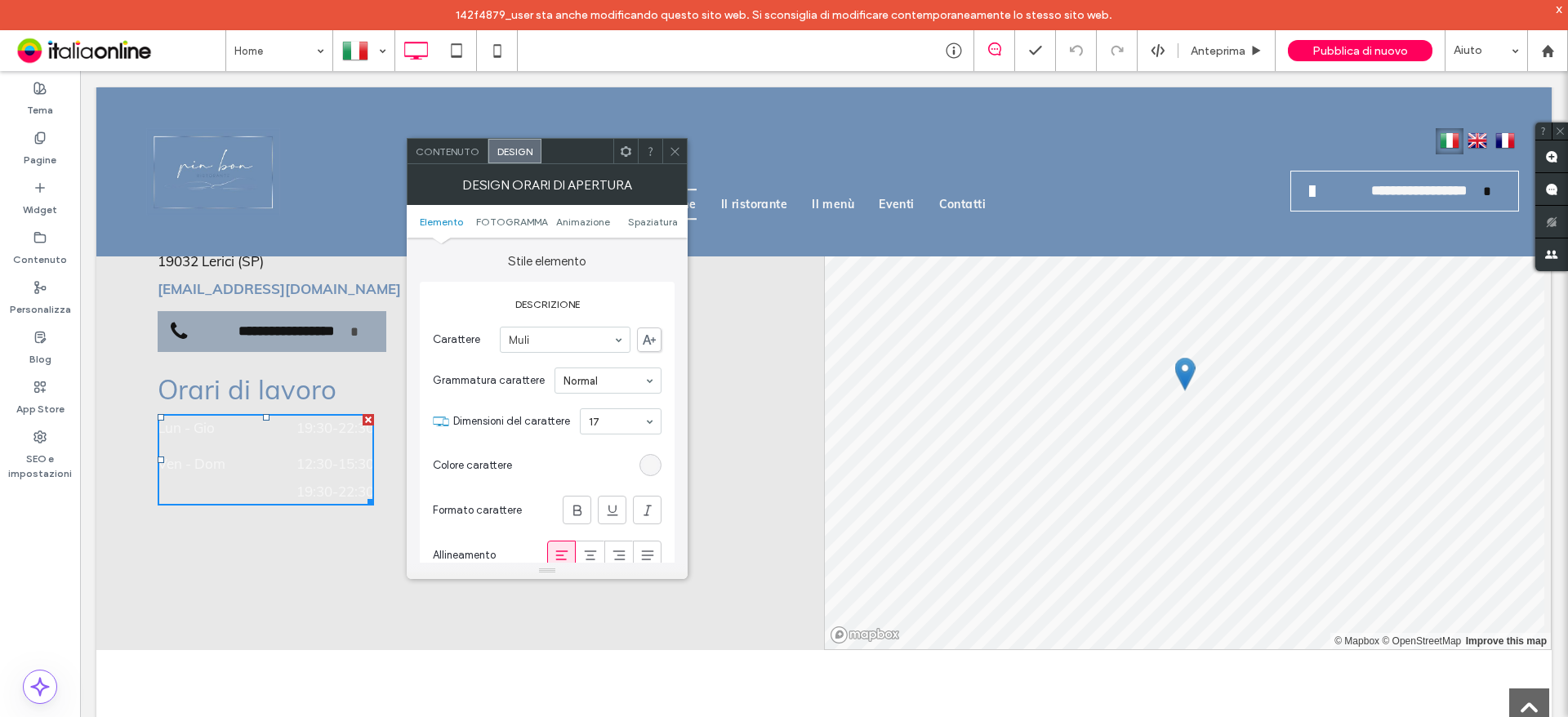
click at [451, 155] on span "Contenuto" at bounding box center [447, 151] width 64 height 12
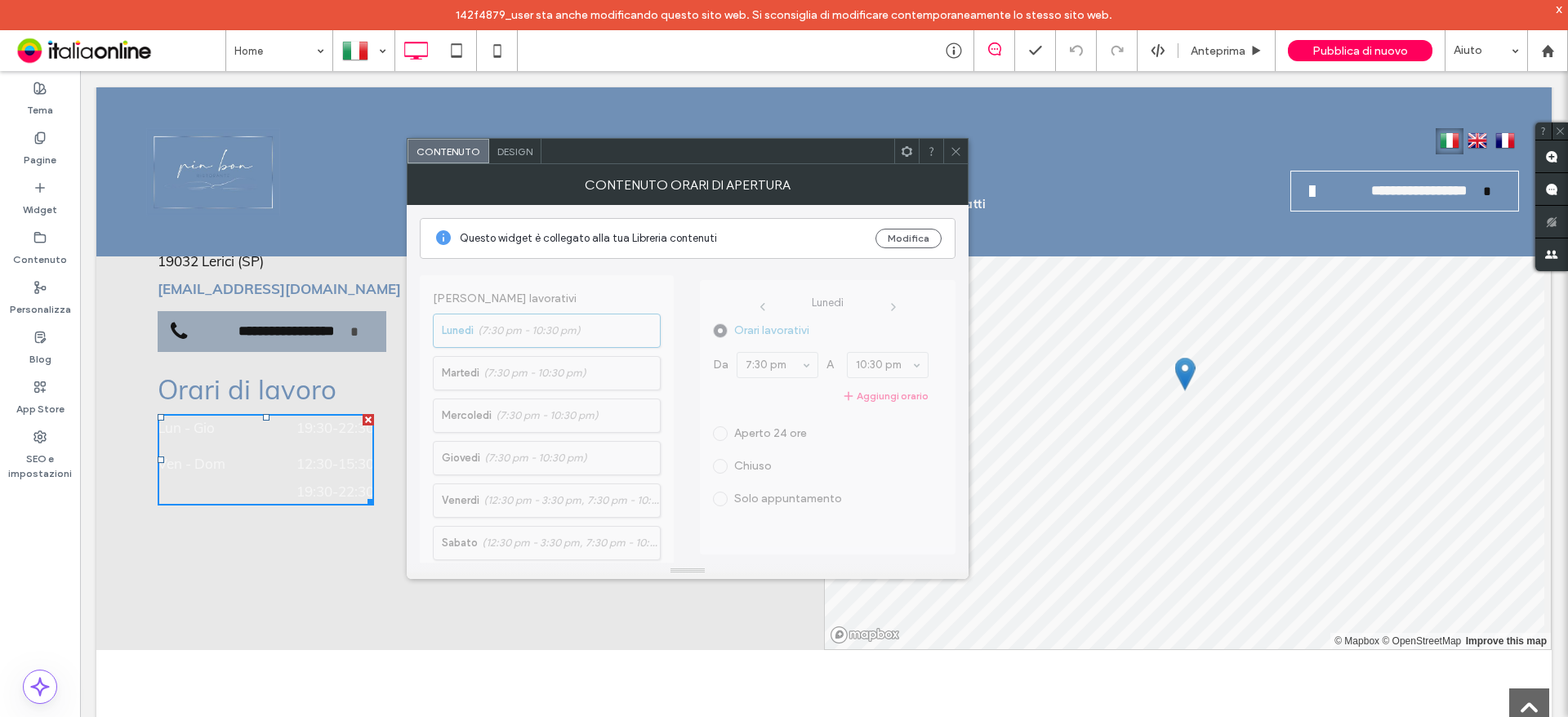
click at [508, 152] on span "Design" at bounding box center [515, 151] width 35 height 12
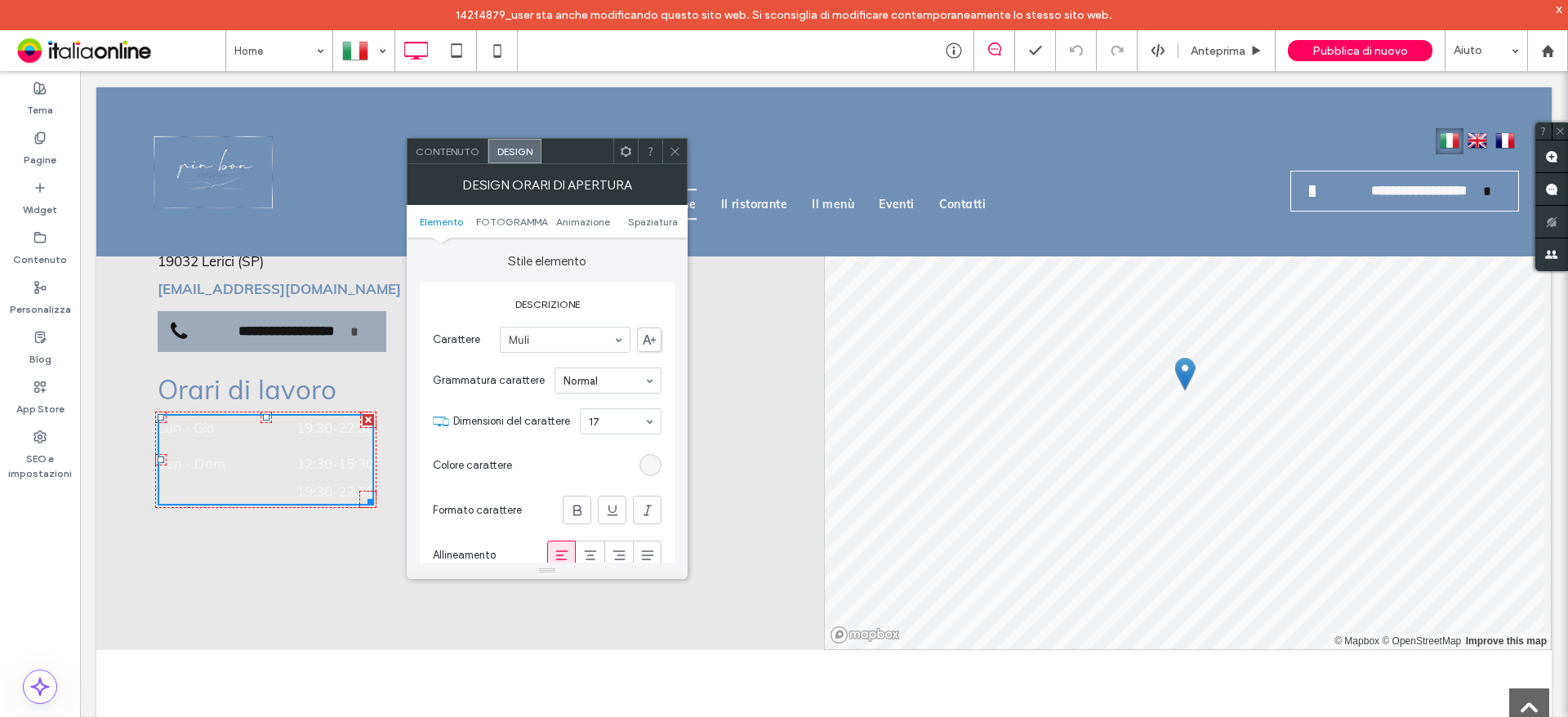
click at [653, 463] on div "rgb(246, 246, 246)" at bounding box center [650, 465] width 14 height 14
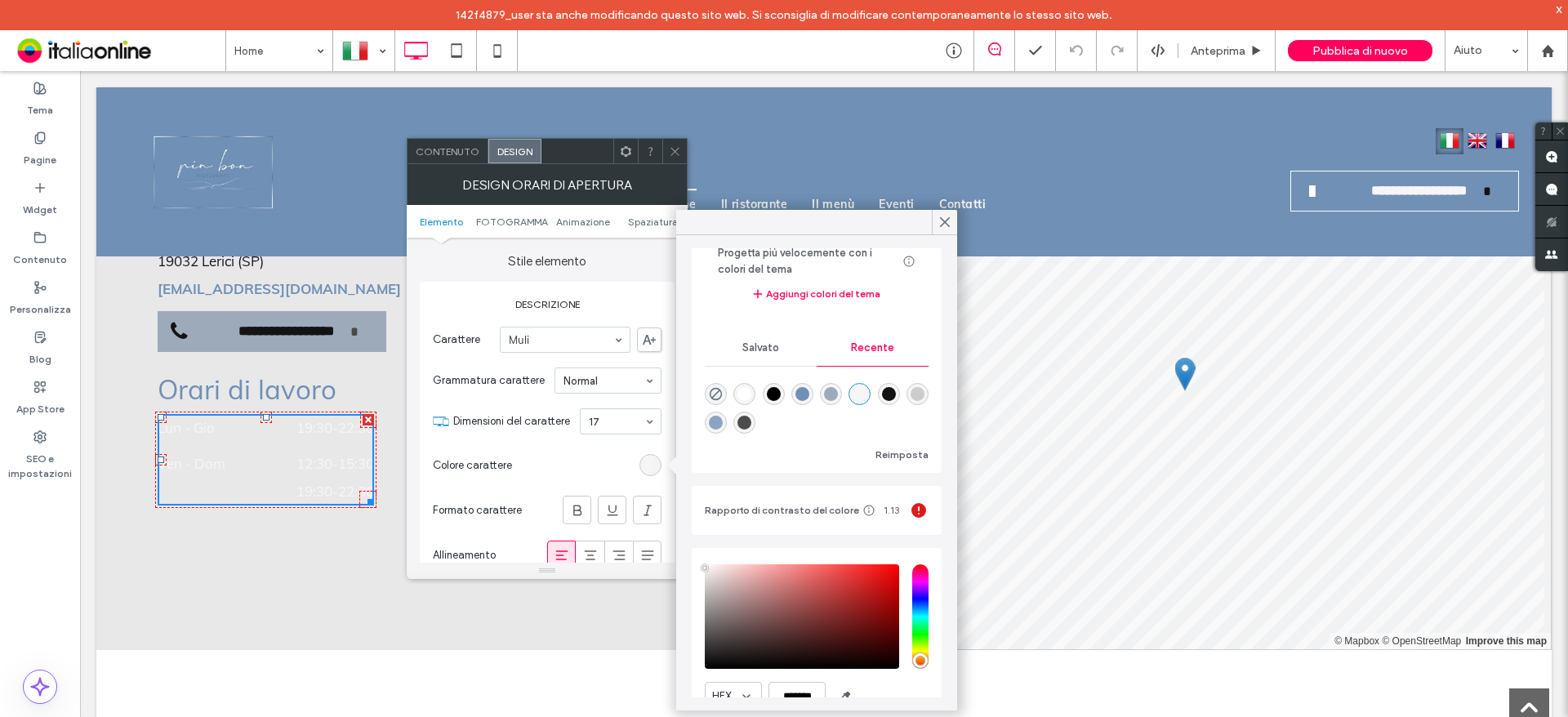
scroll to position [0, 0]
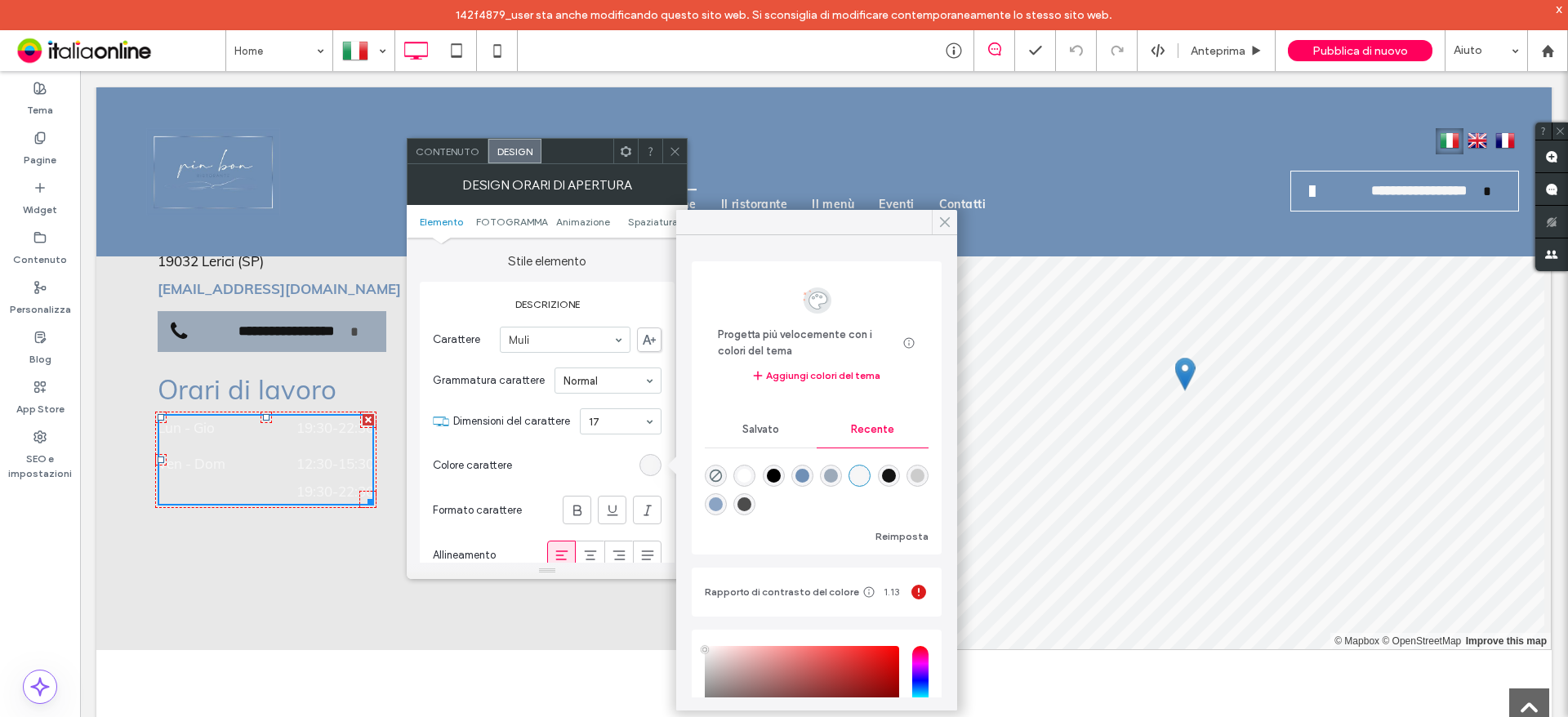
click at [942, 222] on icon at bounding box center [945, 222] width 15 height 15
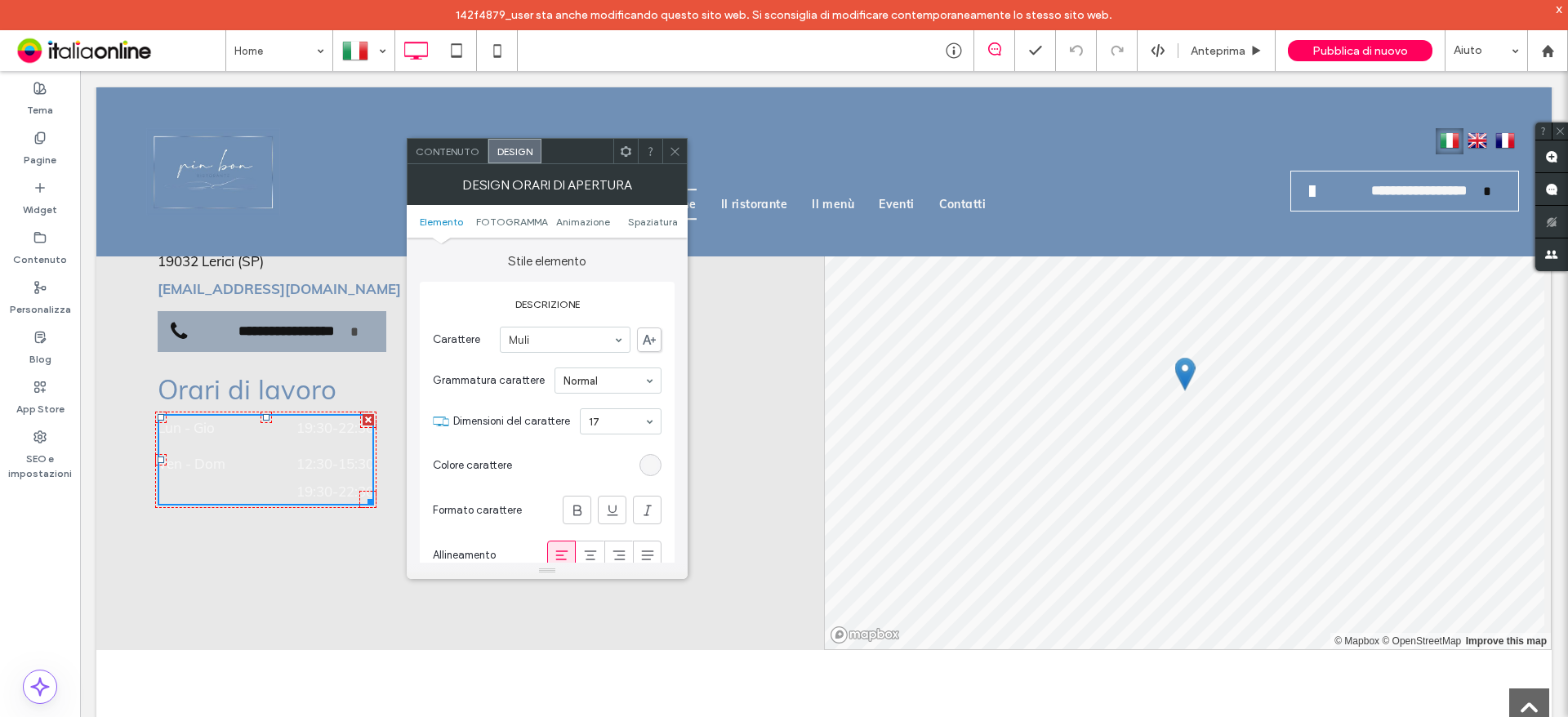
drag, startPoint x: 648, startPoint y: 467, endPoint x: 668, endPoint y: 488, distance: 29.0
click at [648, 467] on div "rgb(246, 246, 246)" at bounding box center [650, 465] width 14 height 14
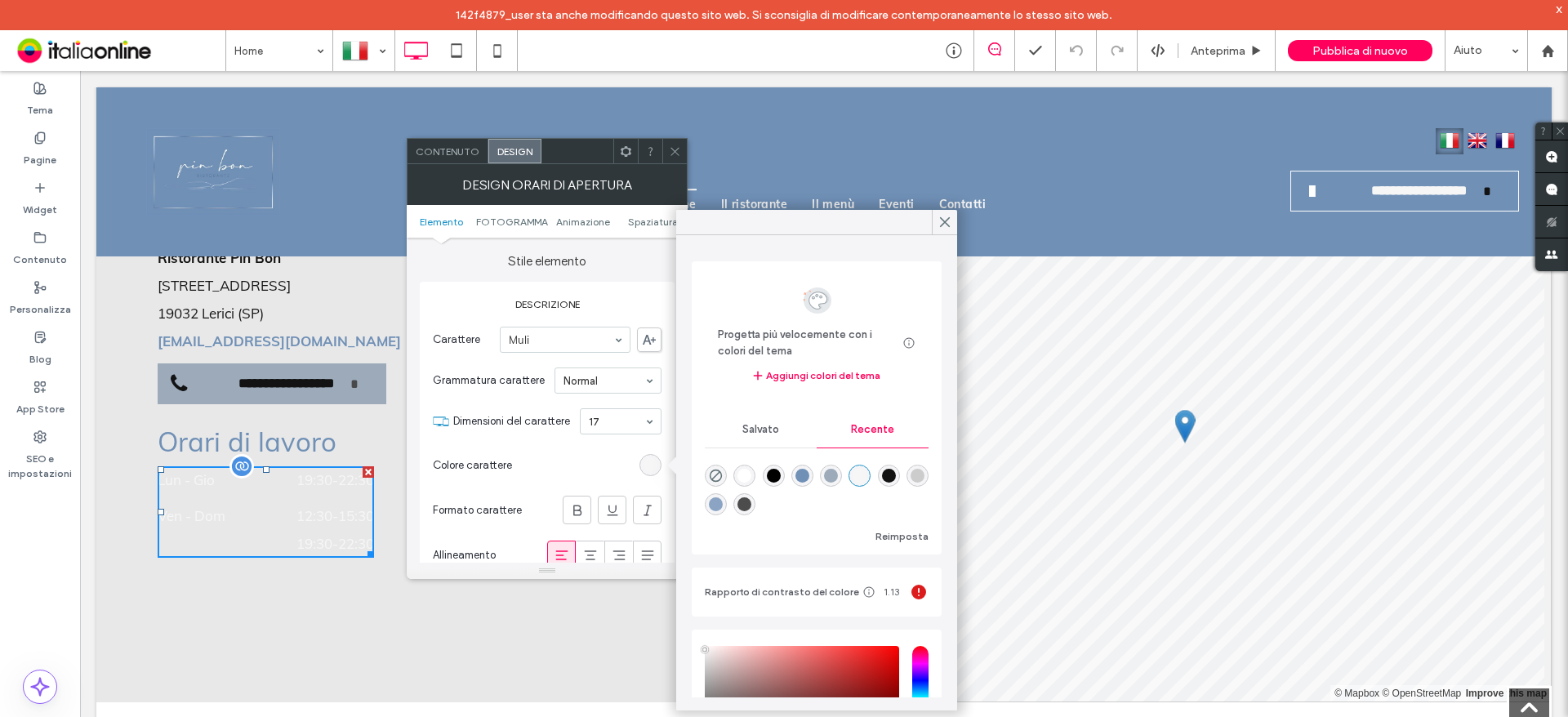
scroll to position [4166, 0]
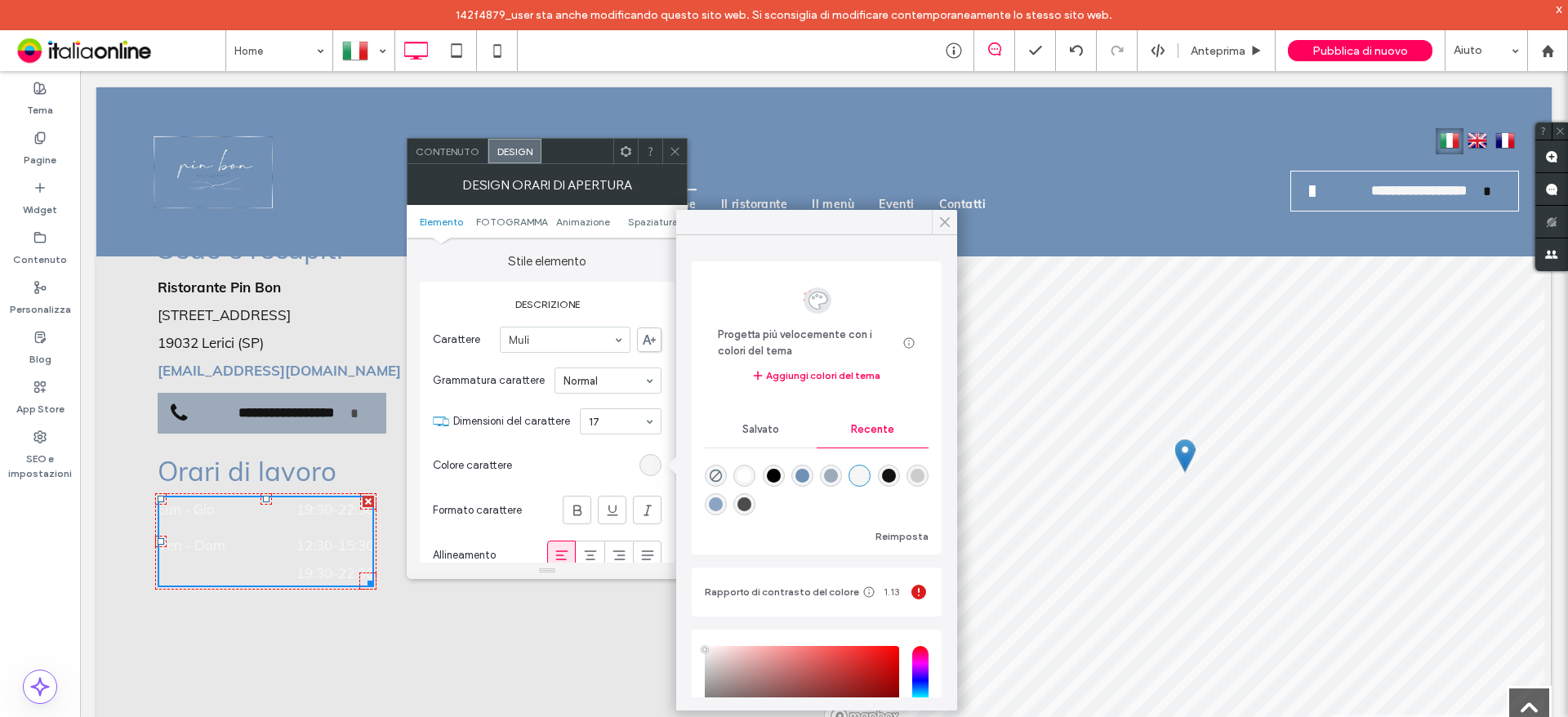
click at [951, 222] on icon at bounding box center [945, 222] width 15 height 15
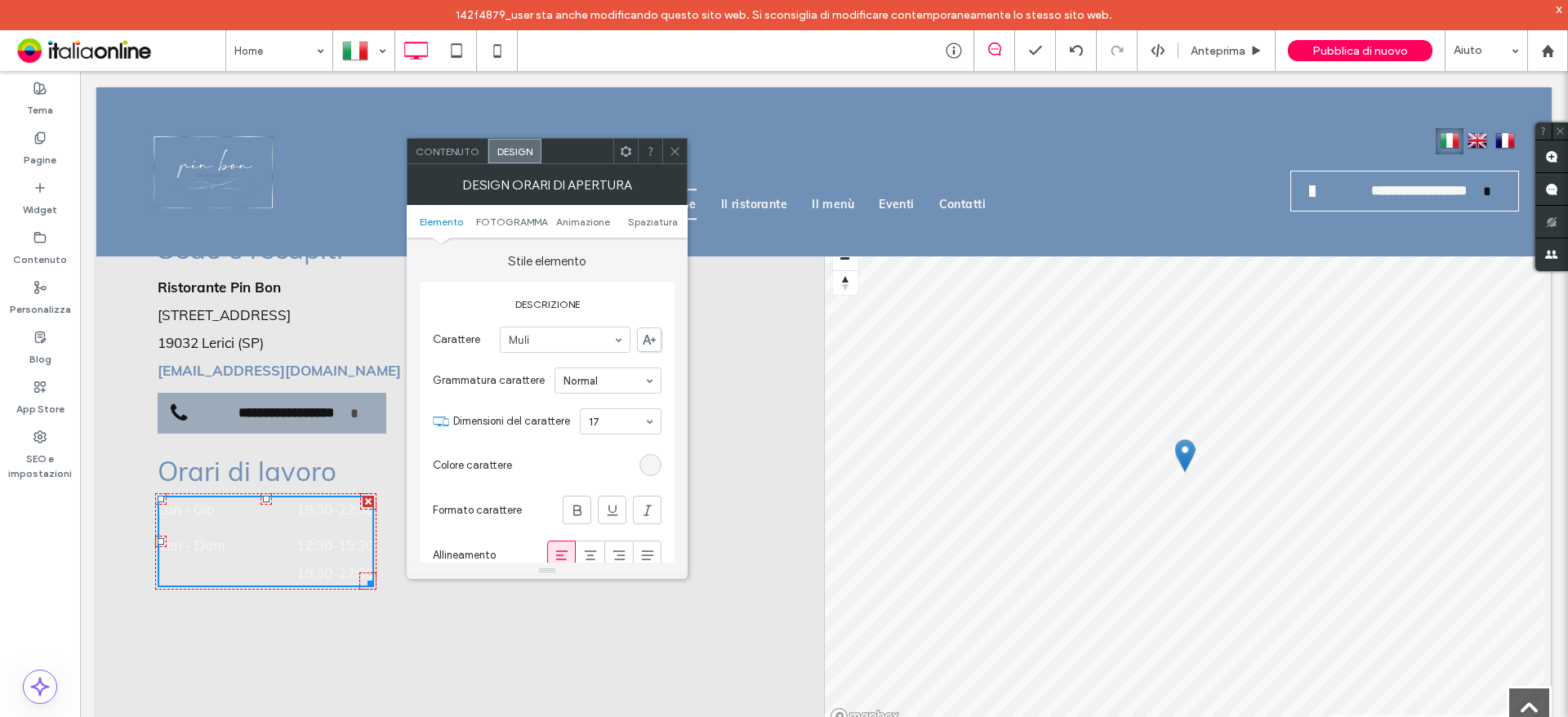
drag, startPoint x: 678, startPoint y: 151, endPoint x: 640, endPoint y: 326, distance: 179.1
click at [678, 151] on icon at bounding box center [674, 151] width 12 height 12
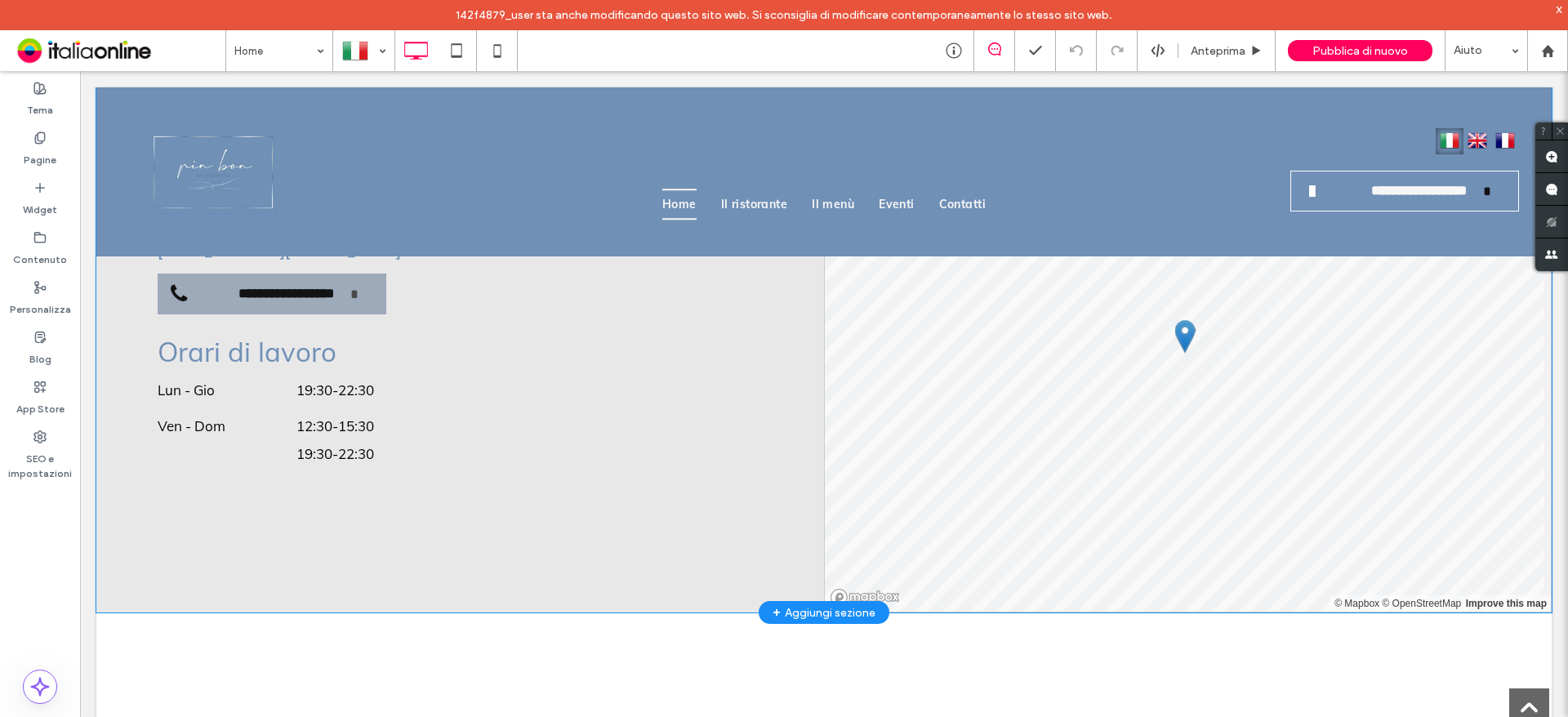
scroll to position [4166, 0]
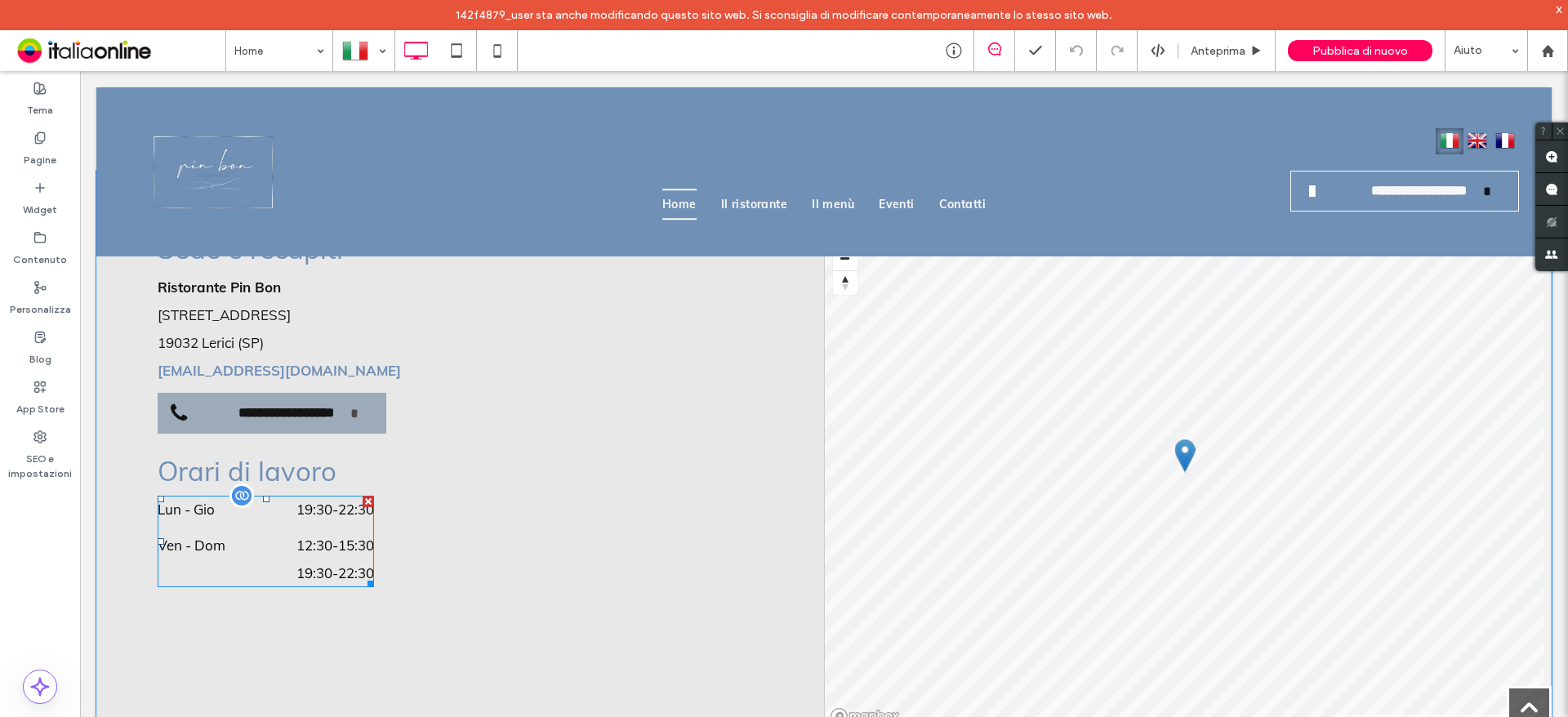
click at [308, 554] on span "12:30 - 15:30" at bounding box center [310, 545] width 128 height 27
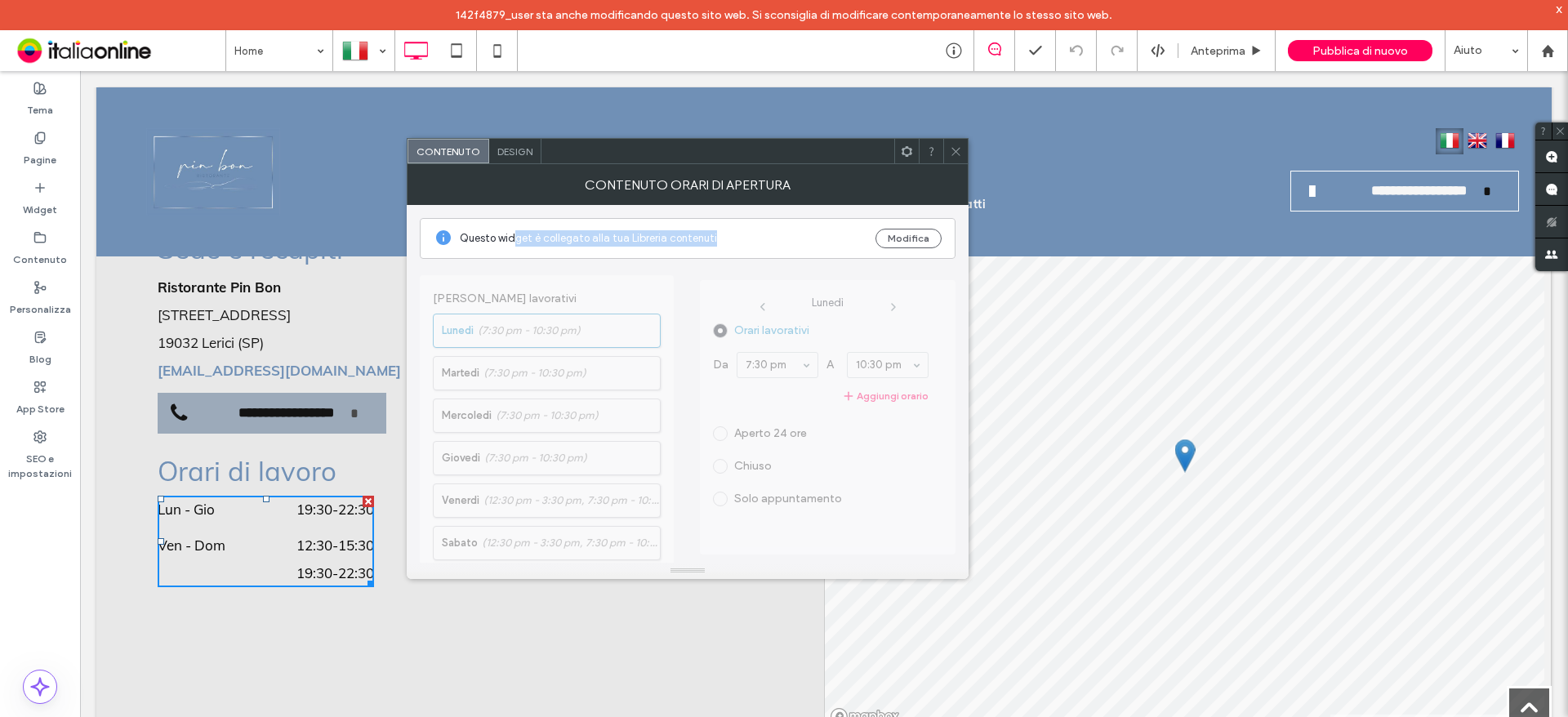
drag, startPoint x: 542, startPoint y: 239, endPoint x: 748, endPoint y: 238, distance: 206.0
click at [728, 240] on span "Questo widget è collegato alla tua Libreria contenuti" at bounding box center [661, 238] width 403 height 16
click at [916, 238] on button "Modifica" at bounding box center [909, 237] width 66 height 19
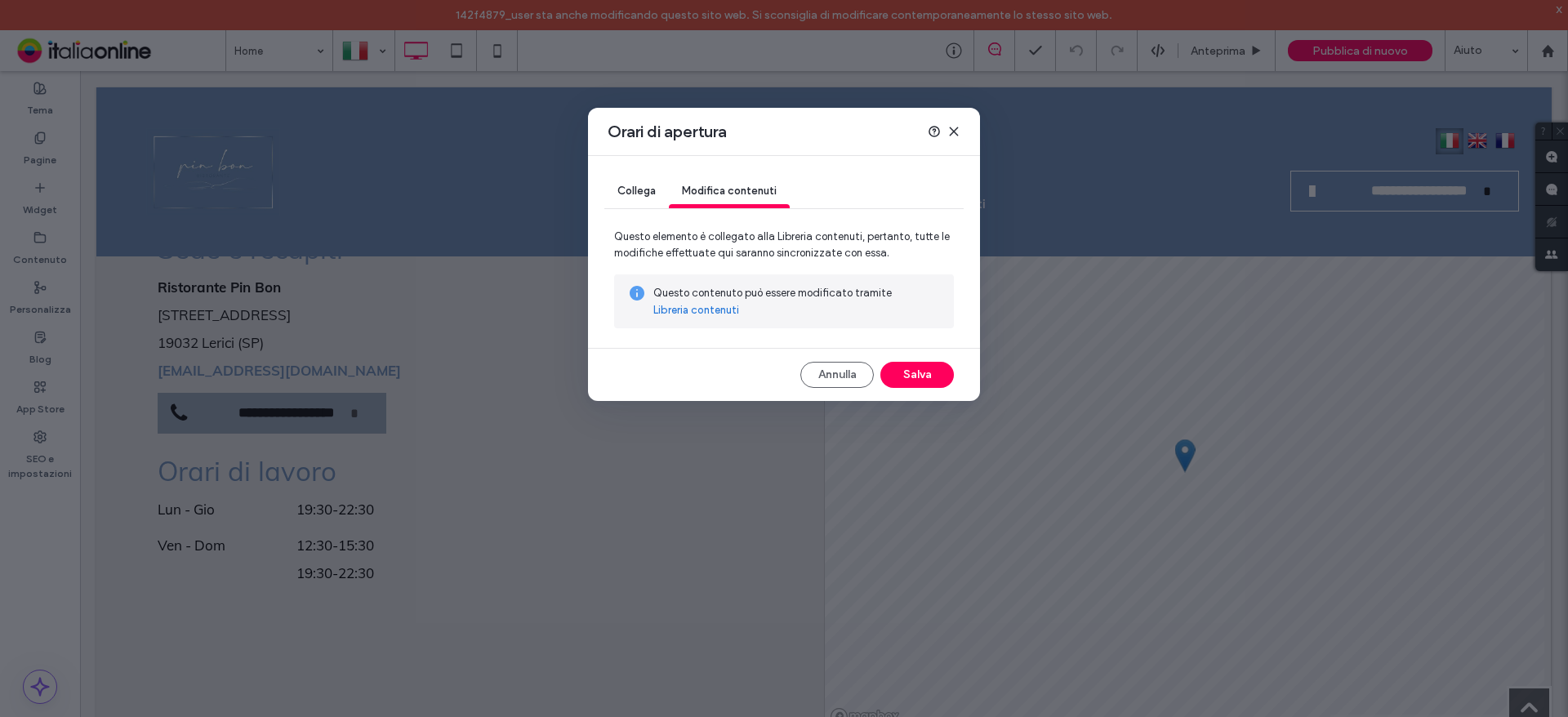
click at [719, 308] on link "Libreria contenuti" at bounding box center [696, 311] width 86 height 16
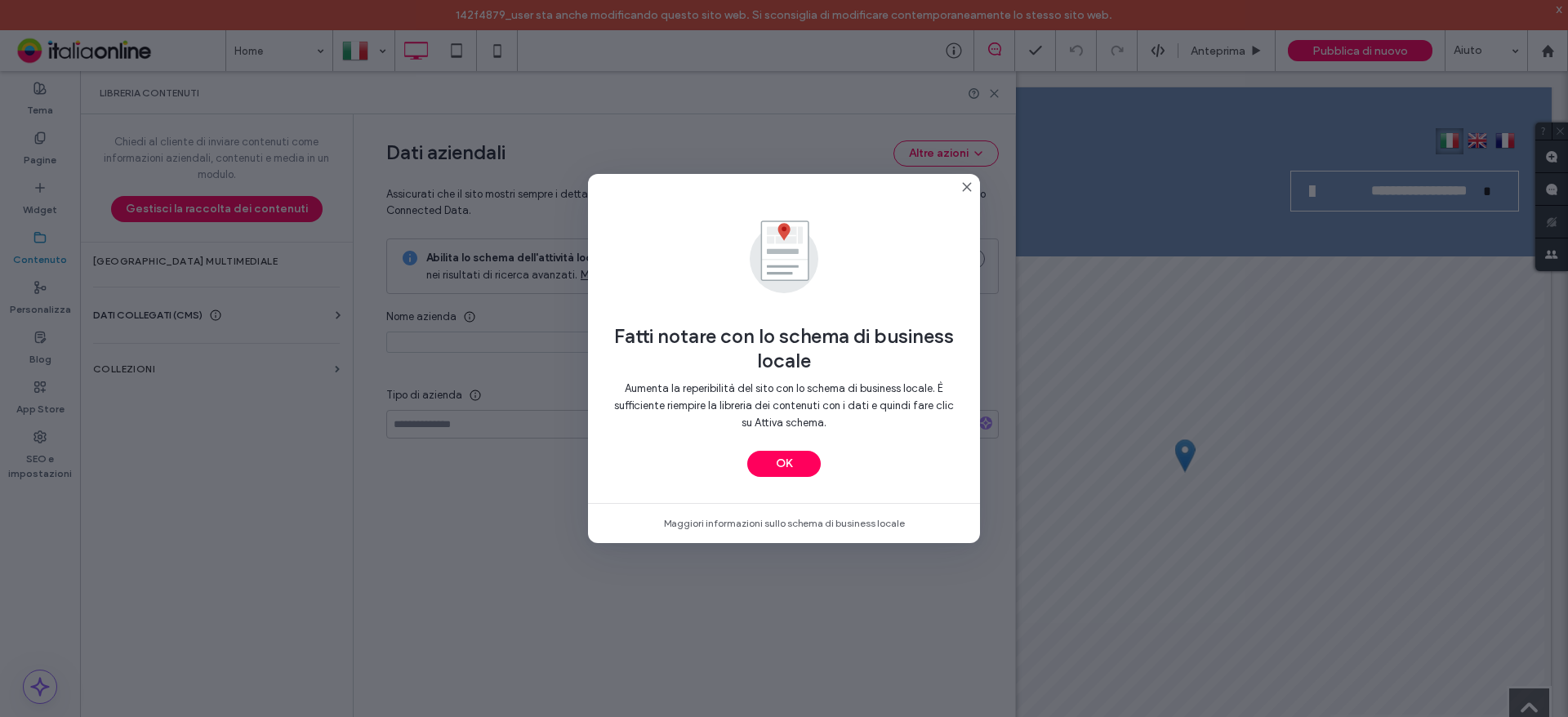
type input "**********"
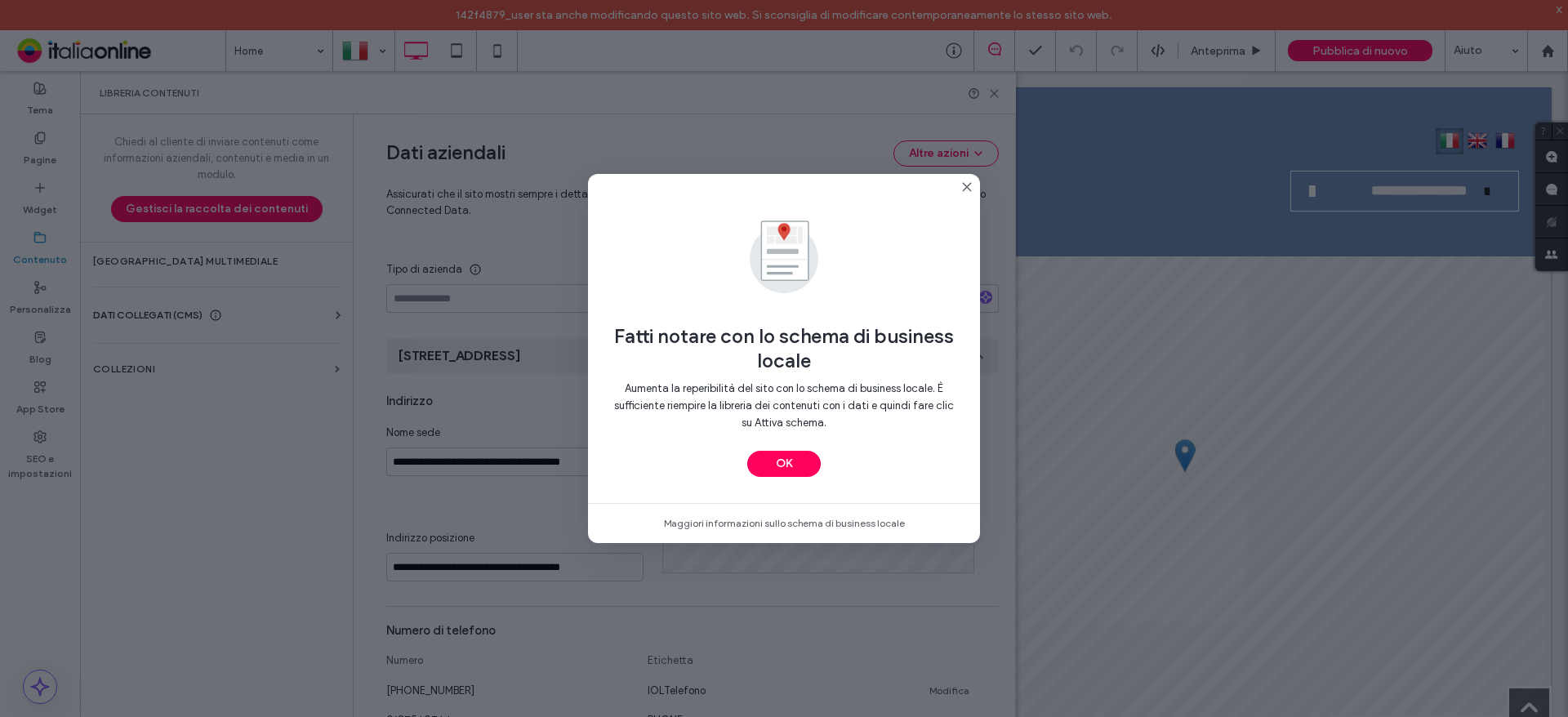
scroll to position [203, 0]
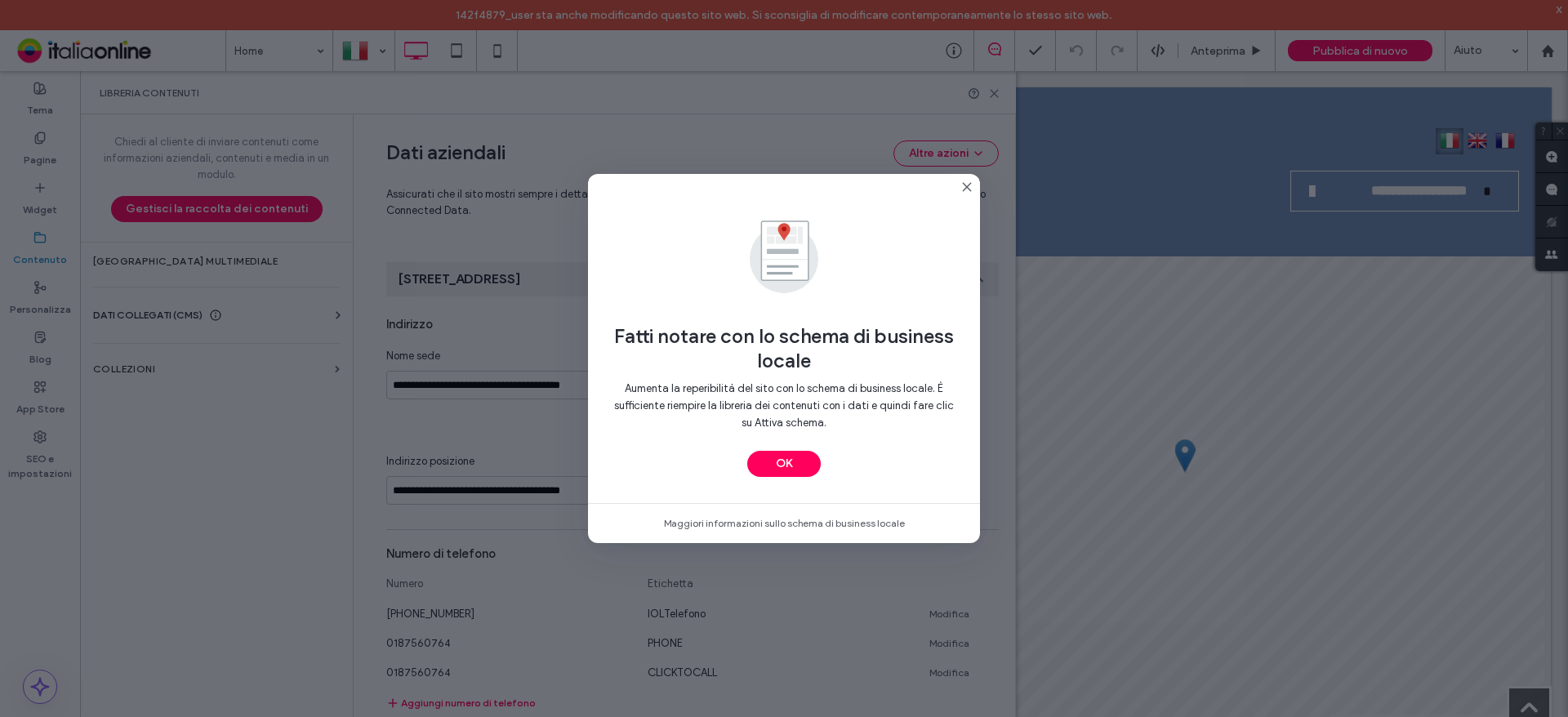
click at [965, 185] on use at bounding box center [966, 186] width 7 height 7
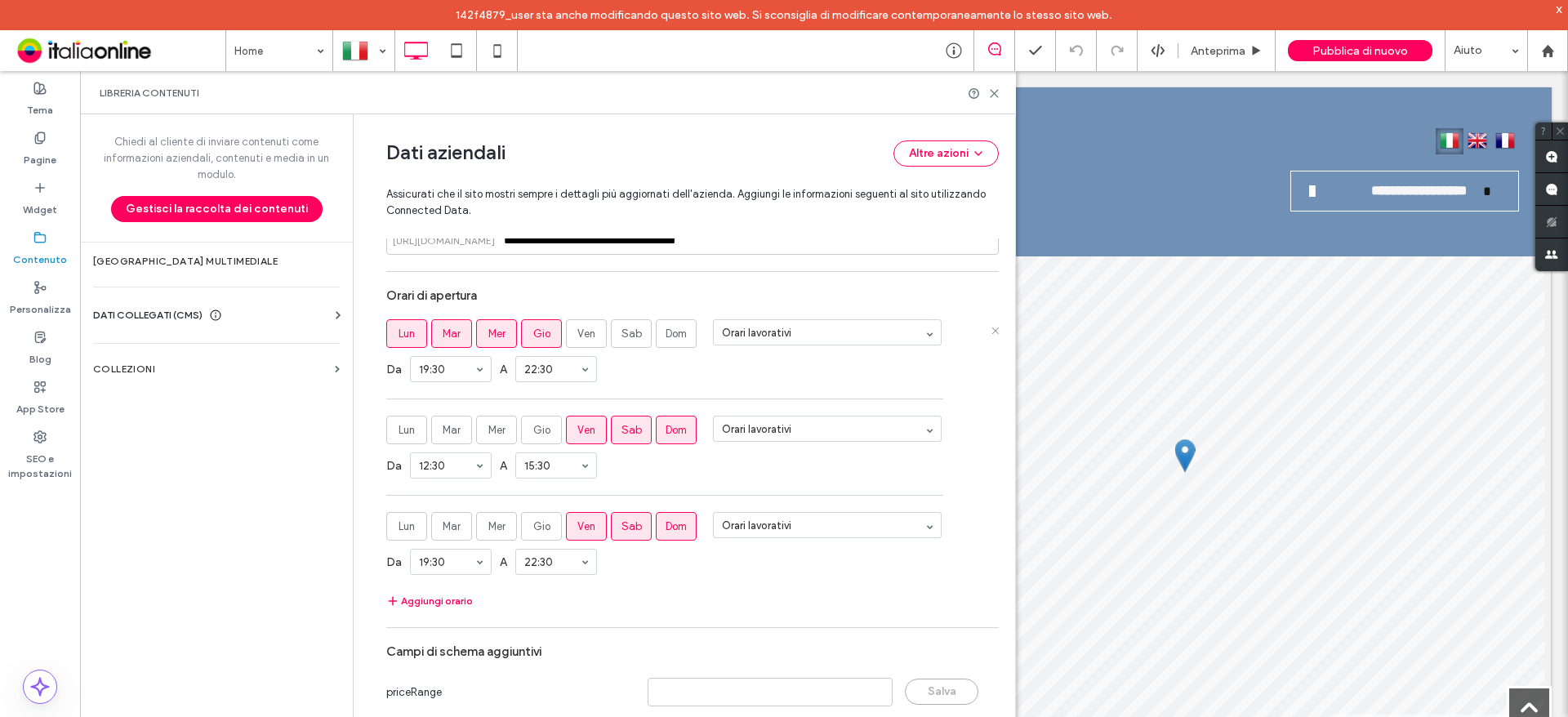
scroll to position [1013, 0]
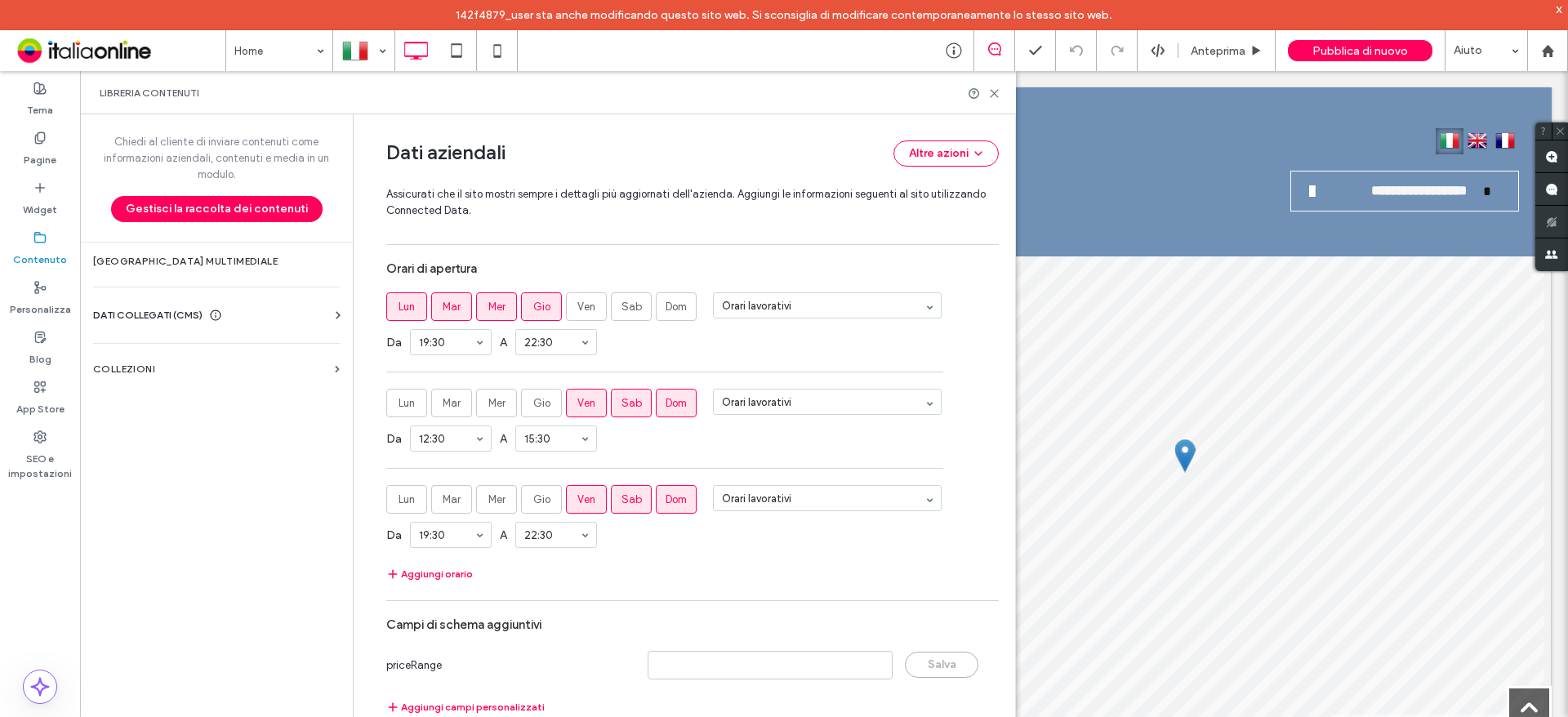
drag, startPoint x: 613, startPoint y: 267, endPoint x: 626, endPoint y: 264, distance: 13.3
click at [613, 267] on div "Orari di apertura" at bounding box center [692, 269] width 613 height 31
click at [699, 438] on div "Da 12:30 A 15:30" at bounding box center [692, 438] width 613 height 43
click at [994, 96] on icon at bounding box center [994, 93] width 12 height 12
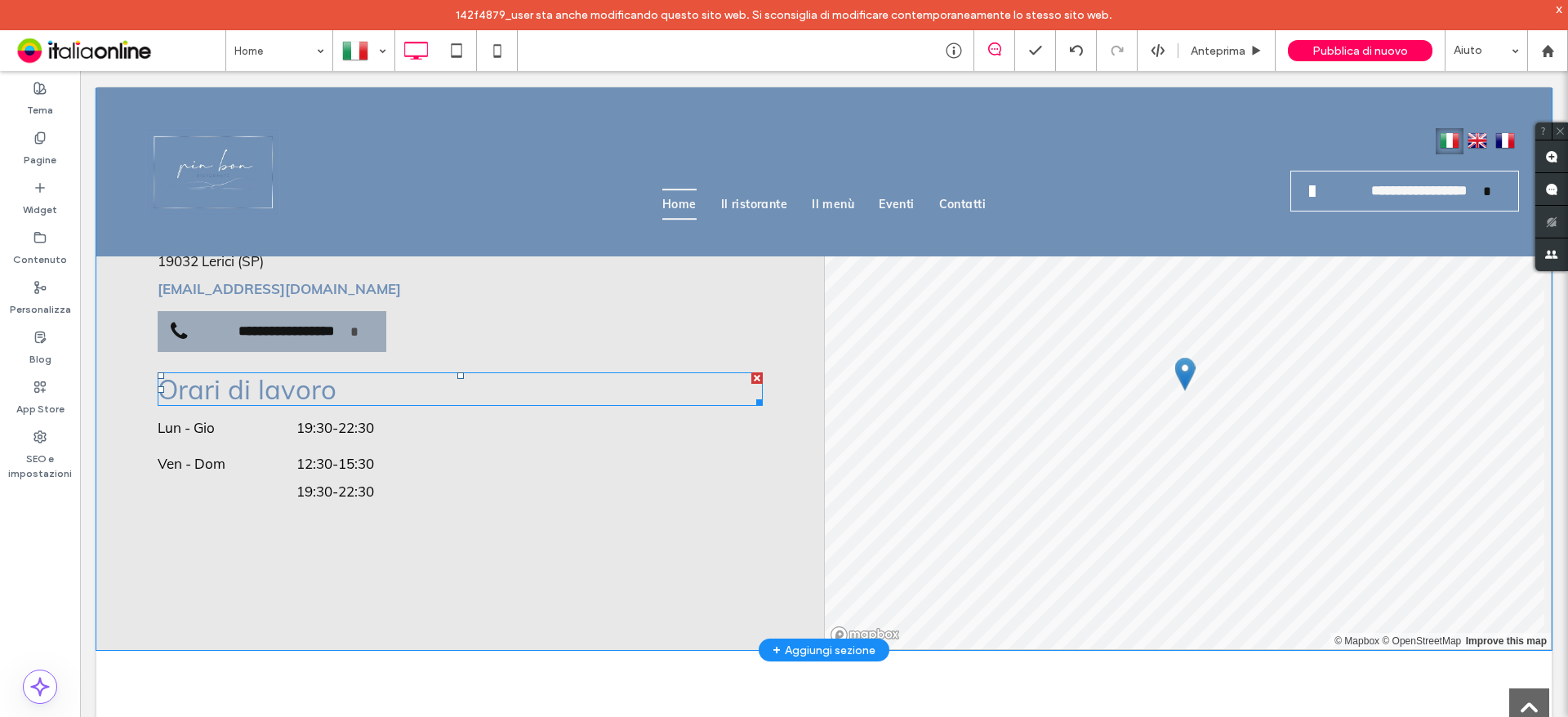
scroll to position [4329, 0]
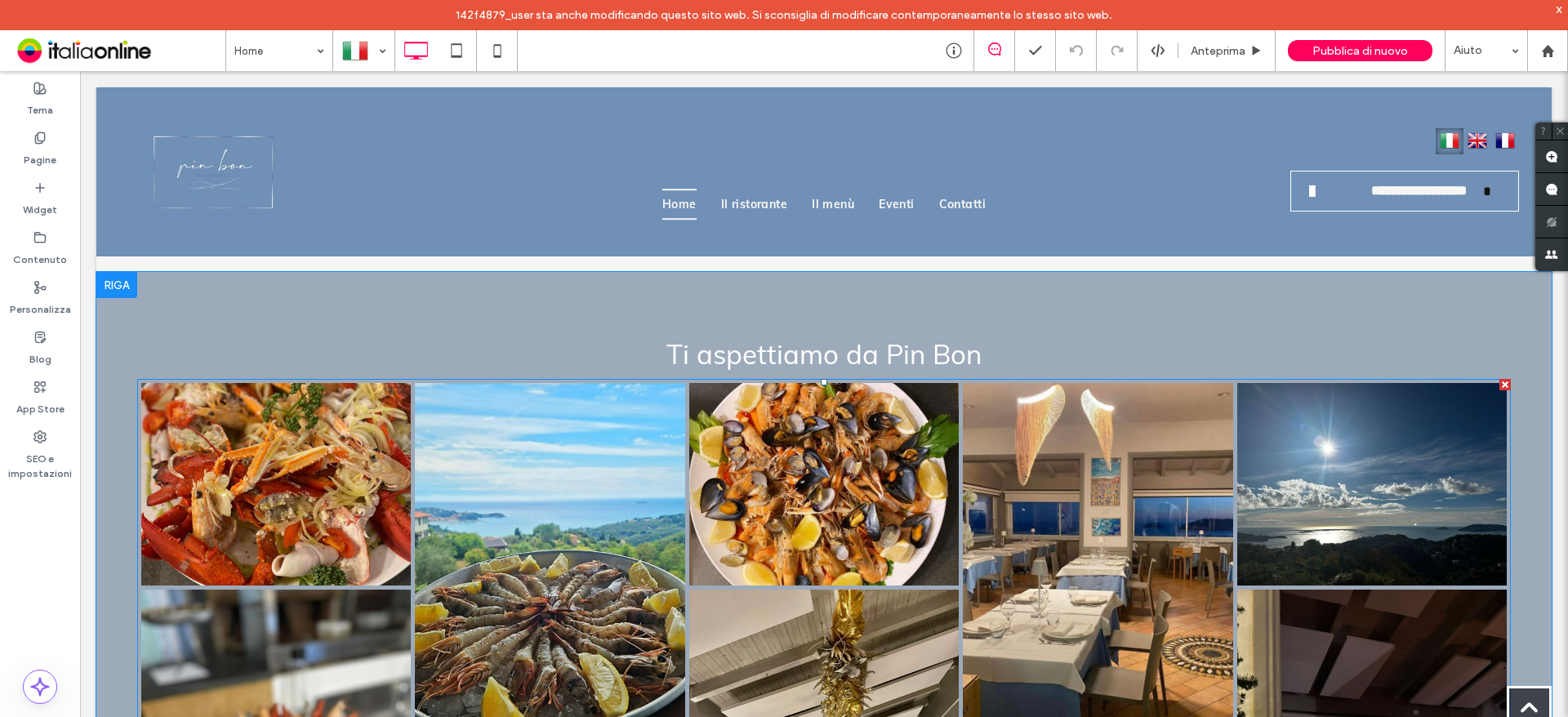
scroll to position [2837, 0]
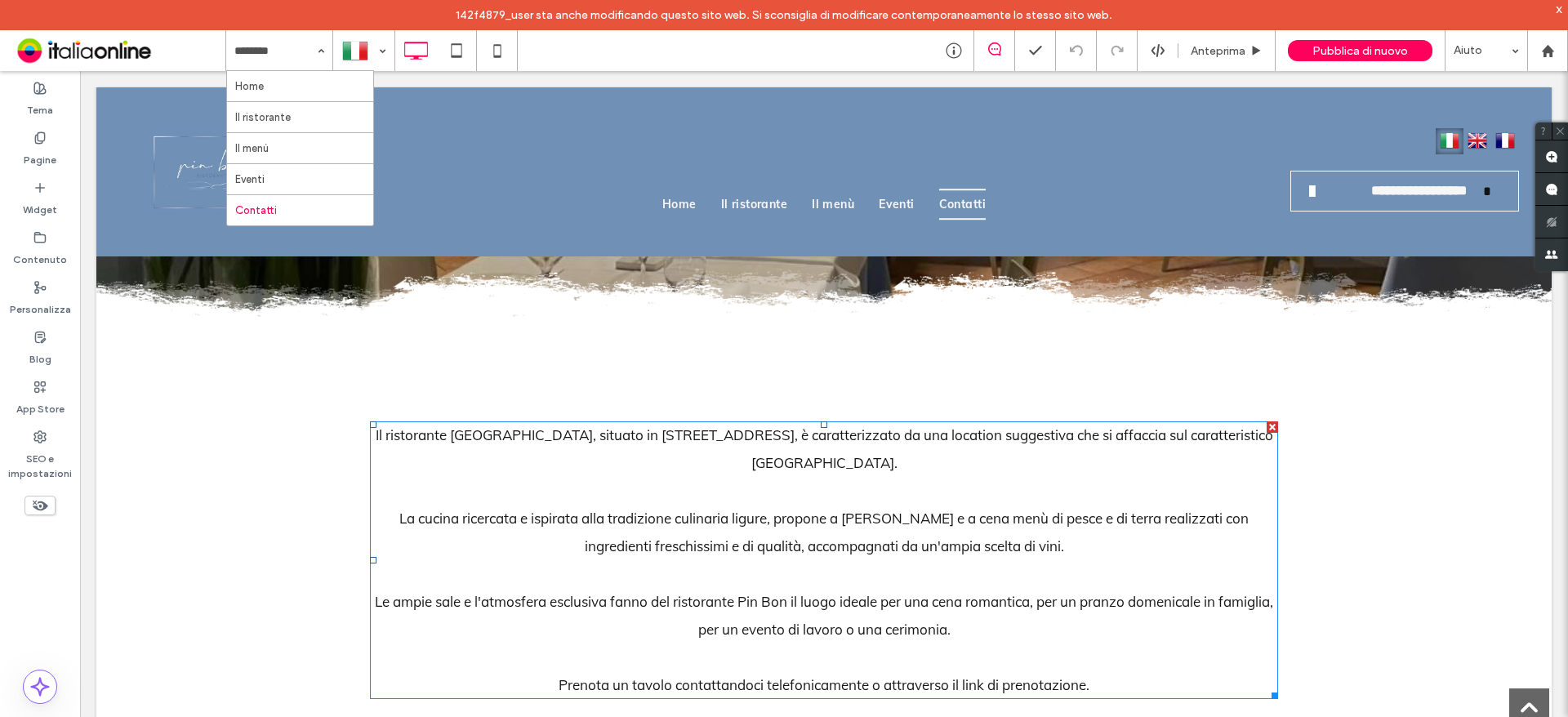
scroll to position [163, 0]
